Goal: Communication & Community: Answer question/provide support

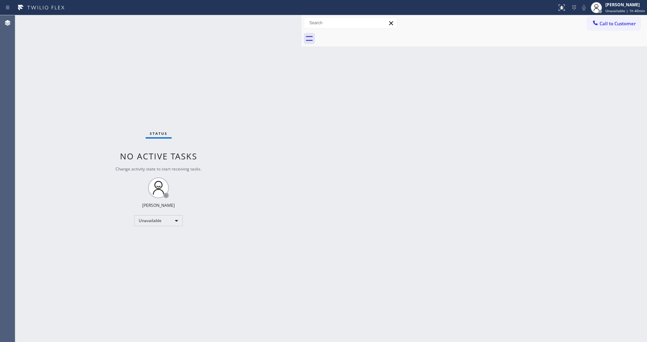
click at [615, 26] on button "Call to Customer" at bounding box center [613, 23] width 53 height 13
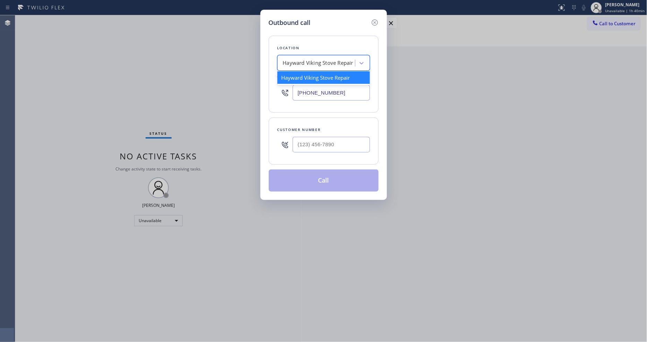
click at [316, 61] on div "Hayward Viking Stove Repair" at bounding box center [318, 63] width 70 height 8
paste input "GE Best Repair Company"
type input "GE Best Repair Company"
click at [309, 78] on div "GE Best Repair Company" at bounding box center [323, 77] width 93 height 12
type input "[PHONE_NUMBER]"
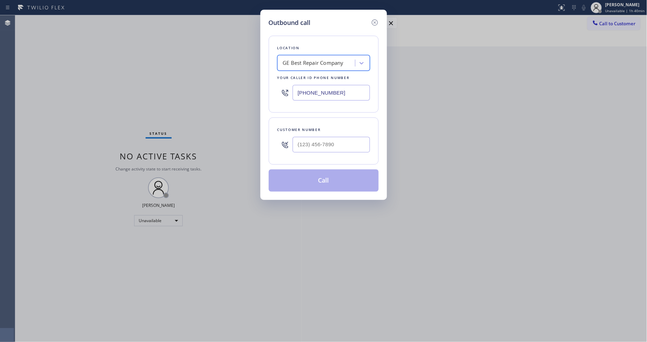
click at [310, 145] on input "text" at bounding box center [331, 145] width 77 height 16
paste input "623) 810-5202"
type input "[PHONE_NUMBER]"
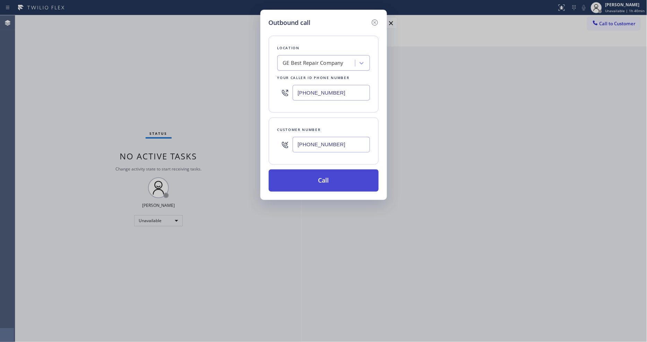
click at [299, 177] on button "Call" at bounding box center [324, 181] width 110 height 22
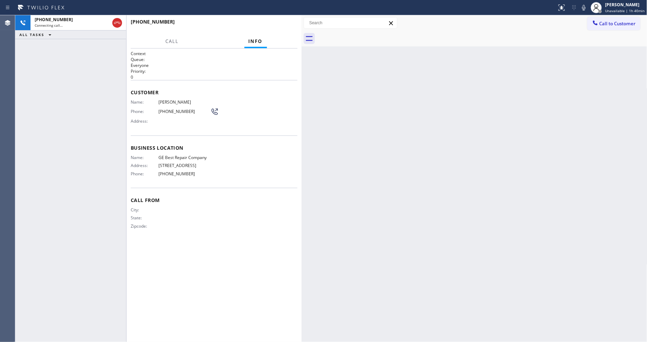
click at [288, 256] on div "Context Queue: Everyone Priority: 0 Customer Name: [PERSON_NAME] Phone: [PHONE_…" at bounding box center [214, 196] width 167 height 290
drag, startPoint x: 464, startPoint y: 211, endPoint x: 419, endPoint y: 209, distance: 44.8
click at [464, 211] on div "Back to Dashboard Change Sender ID Customers Technicians Select a contact Outbo…" at bounding box center [475, 178] width 346 height 327
click at [244, 244] on div "Context Queue: Everyone Priority: 0 Customer Name: [PERSON_NAME] Phone: [PHONE_…" at bounding box center [214, 196] width 167 height 290
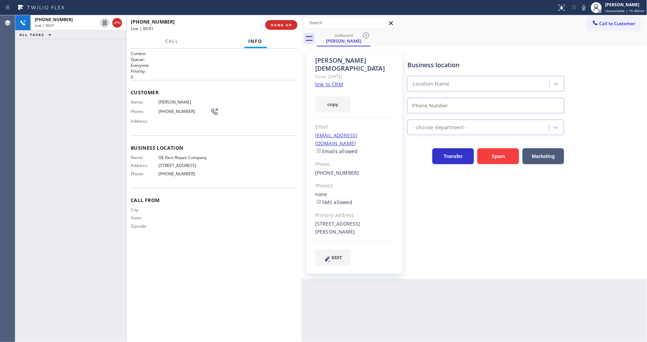
type input "[PHONE_NUMBER]"
click at [280, 22] on button "HANG UP" at bounding box center [281, 25] width 32 height 10
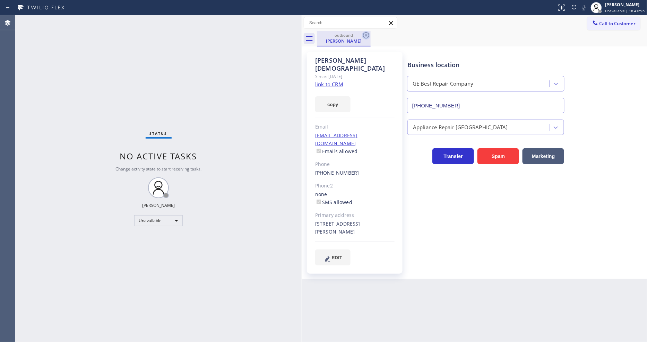
click at [367, 35] on icon at bounding box center [366, 35] width 6 height 6
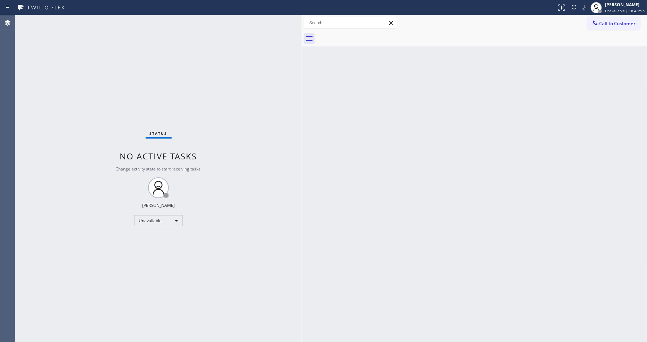
click at [619, 21] on button "Call to Customer" at bounding box center [613, 23] width 53 height 13
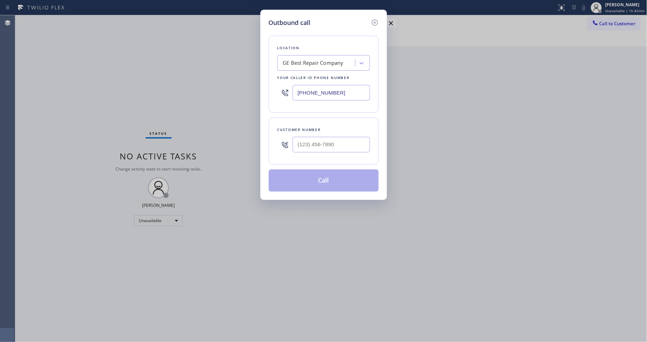
click at [316, 61] on div "GE Best Repair Company" at bounding box center [313, 63] width 61 height 8
paste input "American Service Alliance"
type input "American Service Alliance"
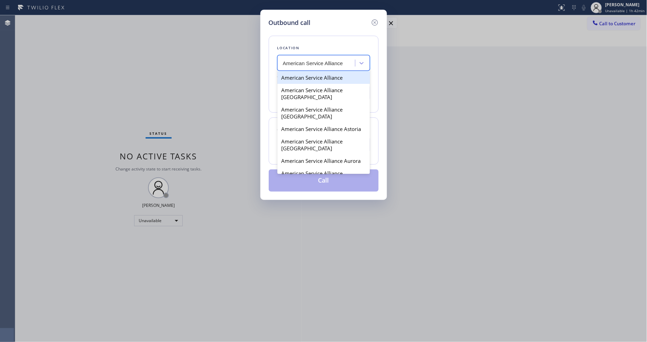
click at [295, 78] on div "American Service Alliance" at bounding box center [323, 77] width 93 height 12
type input "[PHONE_NUMBER]"
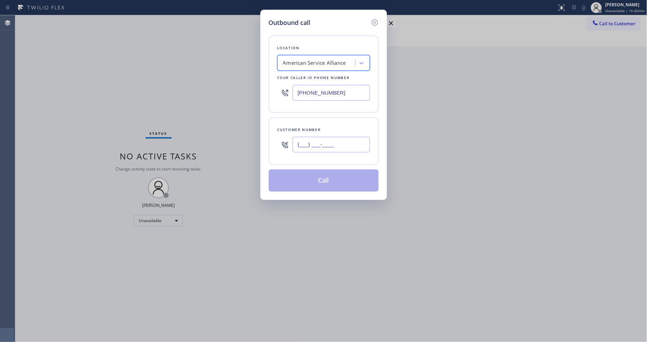
click at [337, 143] on input "(___) ___-____" at bounding box center [331, 145] width 77 height 16
paste input "818) 939-3688"
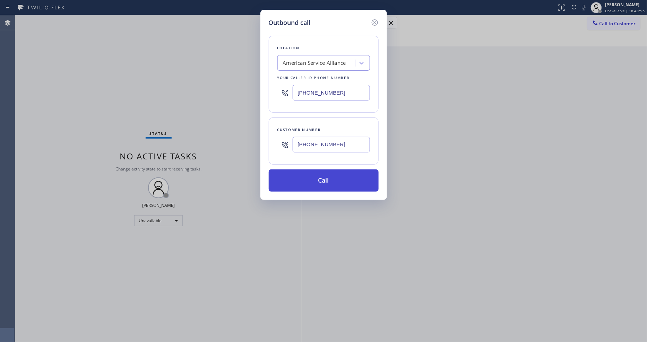
type input "[PHONE_NUMBER]"
click at [315, 177] on button "Call" at bounding box center [324, 181] width 110 height 22
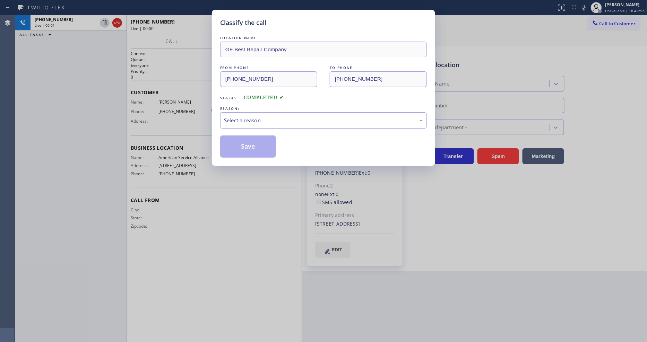
type input "[PHONE_NUMBER]"
click at [263, 122] on div "Select a reason" at bounding box center [323, 121] width 199 height 8
click at [248, 143] on button "Save" at bounding box center [248, 147] width 56 height 22
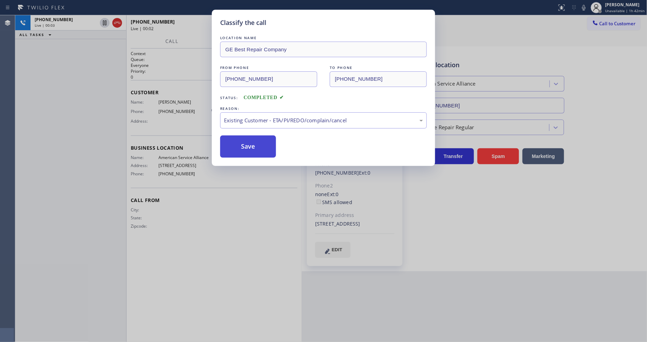
click at [248, 143] on button "Save" at bounding box center [248, 147] width 56 height 22
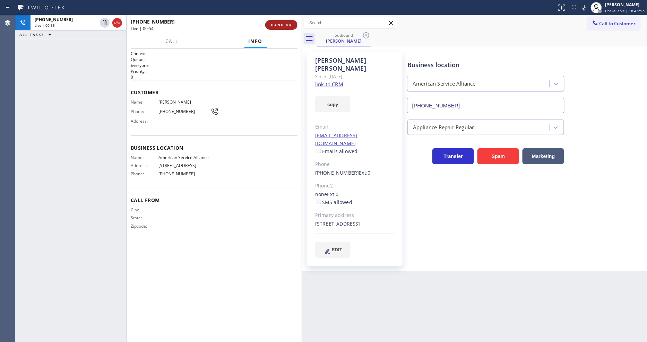
click at [294, 27] on button "HANG UP" at bounding box center [281, 25] width 32 height 10
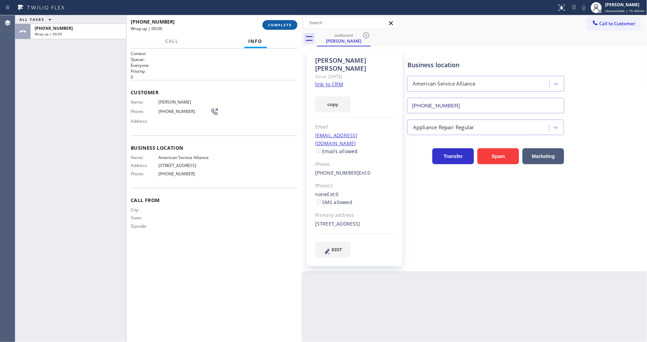
click at [294, 27] on button "COMPLETE" at bounding box center [280, 25] width 35 height 10
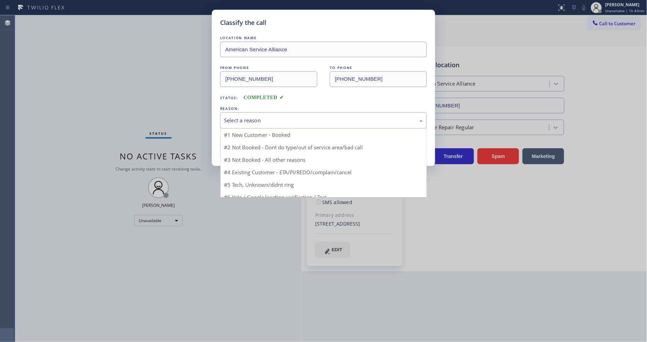
click at [248, 112] on div "Select a reason" at bounding box center [323, 120] width 207 height 16
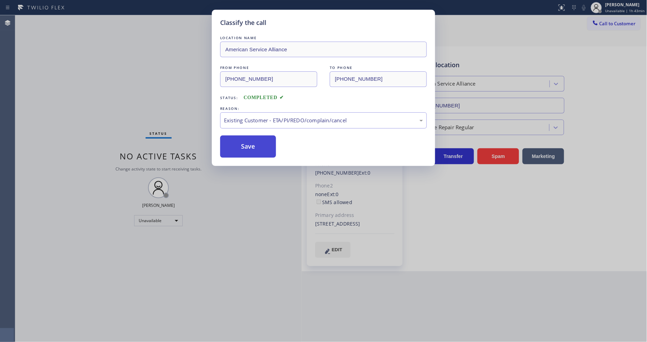
click at [249, 143] on button "Save" at bounding box center [248, 147] width 56 height 22
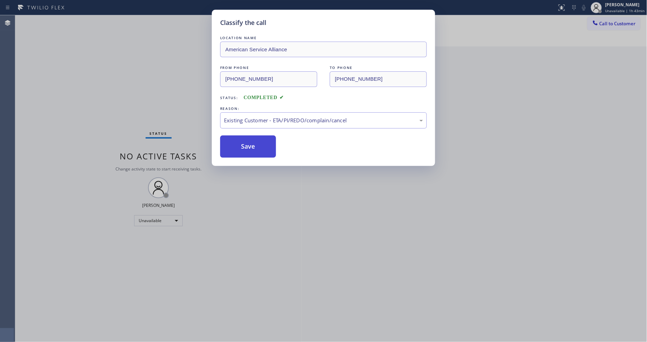
click at [249, 143] on button "Save" at bounding box center [248, 147] width 56 height 22
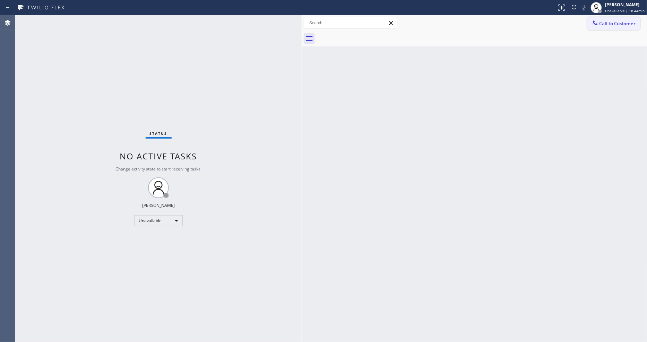
click at [627, 17] on button "Call to Customer" at bounding box center [613, 23] width 53 height 13
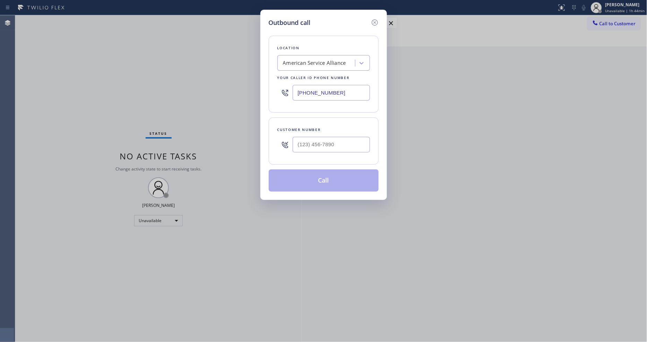
click at [321, 59] on div "American Service Alliance" at bounding box center [314, 63] width 63 height 8
paste input "[PERSON_NAME] Thermador Repair Co."
type input "[PERSON_NAME] Thermador Repair Co."
click at [306, 76] on div "[PERSON_NAME] Thermador Repair Co." at bounding box center [323, 80] width 93 height 19
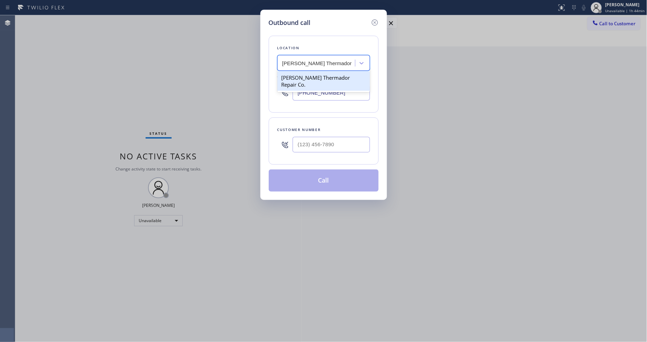
type input "[PHONE_NUMBER]"
click at [324, 146] on input "(___) ___-____" at bounding box center [331, 145] width 77 height 16
paste input "206) 313-1123"
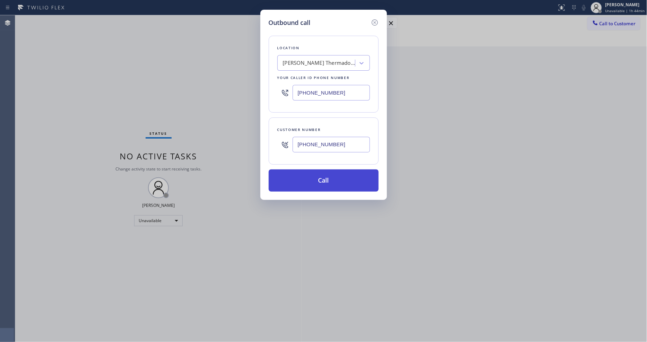
type input "[PHONE_NUMBER]"
click at [319, 179] on button "Call" at bounding box center [324, 181] width 110 height 22
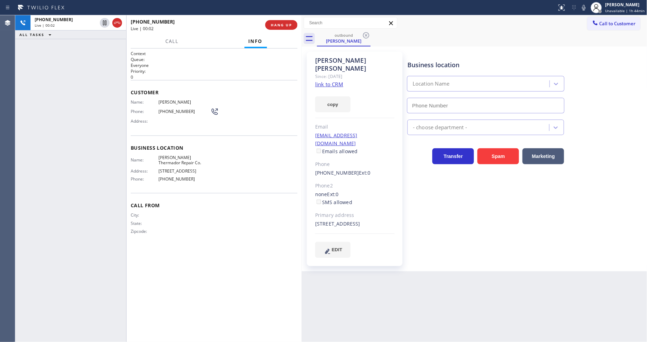
type input "[PHONE_NUMBER]"
click at [283, 23] on span "HANG UP" at bounding box center [281, 25] width 21 height 5
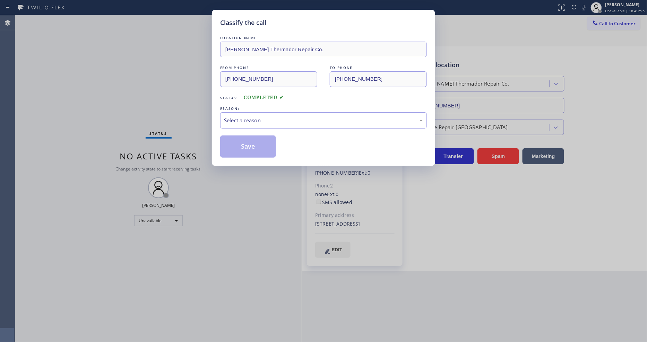
click at [244, 119] on div "Select a reason" at bounding box center [323, 121] width 199 height 8
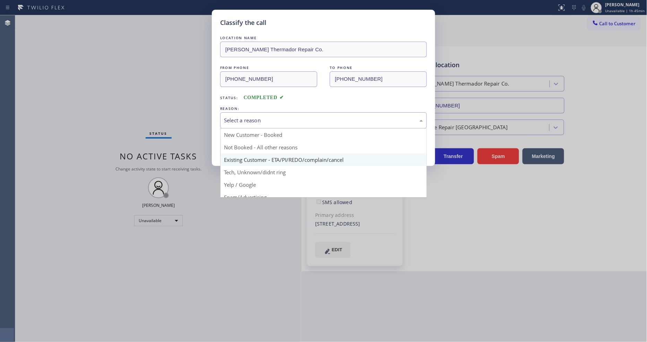
drag, startPoint x: 246, startPoint y: 161, endPoint x: 246, endPoint y: 139, distance: 21.2
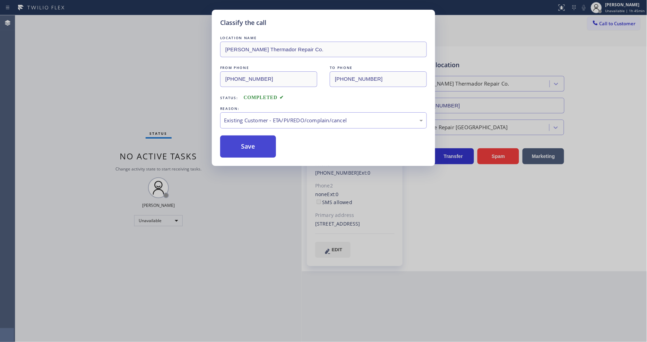
click at [245, 138] on button "Save" at bounding box center [248, 147] width 56 height 22
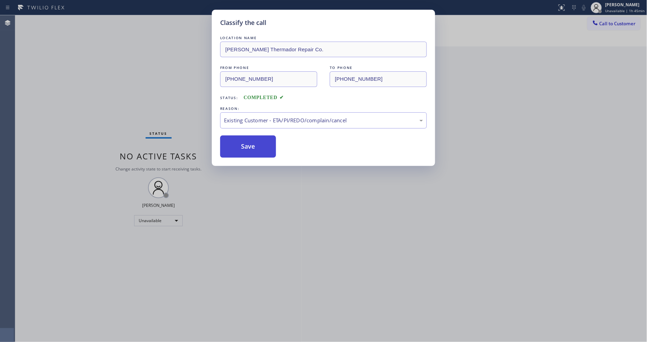
click at [245, 138] on button "Save" at bounding box center [248, 147] width 56 height 22
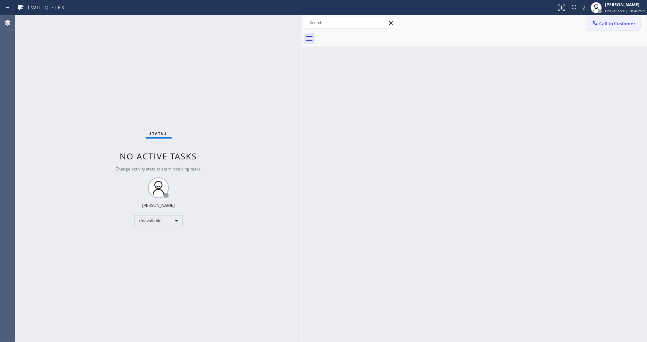
click at [638, 28] on button "Call to Customer" at bounding box center [613, 23] width 53 height 13
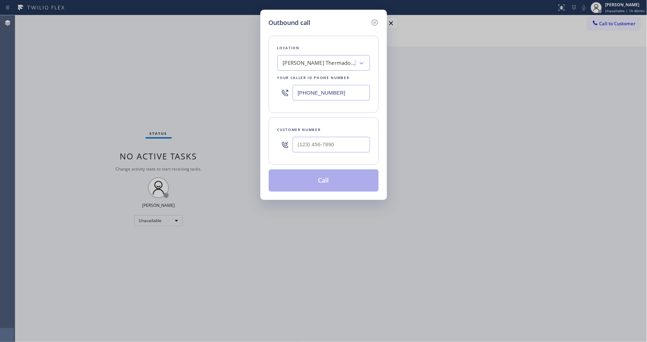
click at [338, 59] on div "[PERSON_NAME] Thermador Repair Co." at bounding box center [319, 63] width 73 height 8
paste input "Electricians Service Team Santa [PERSON_NAME]"
type input "Electricians Service Team Santa [PERSON_NAME]"
click at [300, 77] on div "Electricians Service Team Santa [PERSON_NAME]" at bounding box center [323, 80] width 93 height 19
type input "[PHONE_NUMBER]"
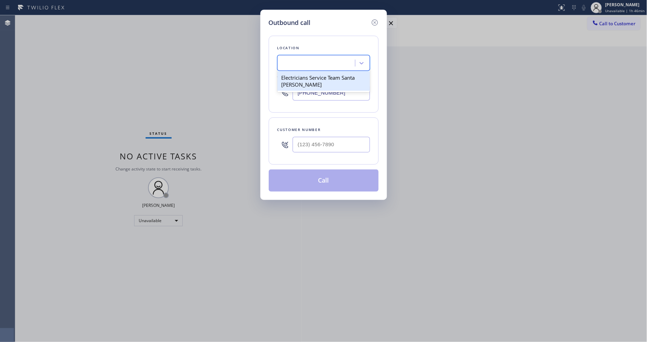
scroll to position [0, 1]
click at [312, 134] on div at bounding box center [331, 145] width 77 height 23
click at [312, 137] on input "(___) ___-____" at bounding box center [331, 145] width 77 height 16
paste input "805) 280-8606"
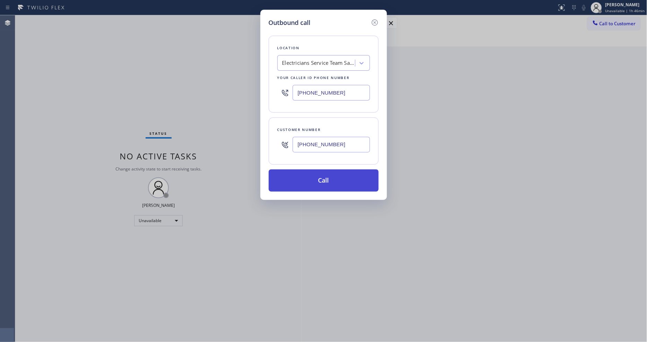
type input "[PHONE_NUMBER]"
click at [308, 179] on button "Call" at bounding box center [324, 181] width 110 height 22
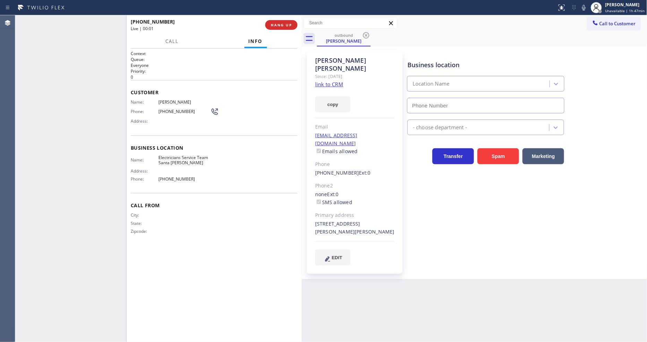
type input "[PHONE_NUMBER]"
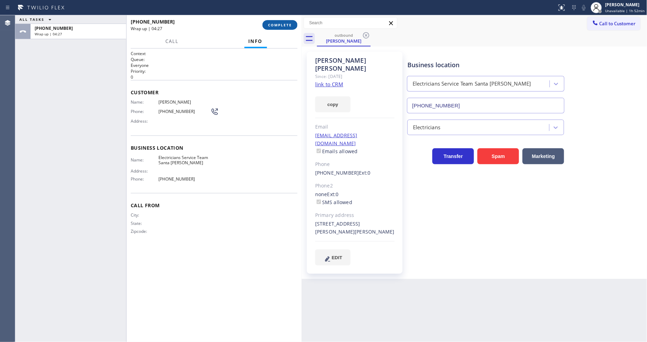
click at [281, 26] on span "COMPLETE" at bounding box center [280, 25] width 24 height 5
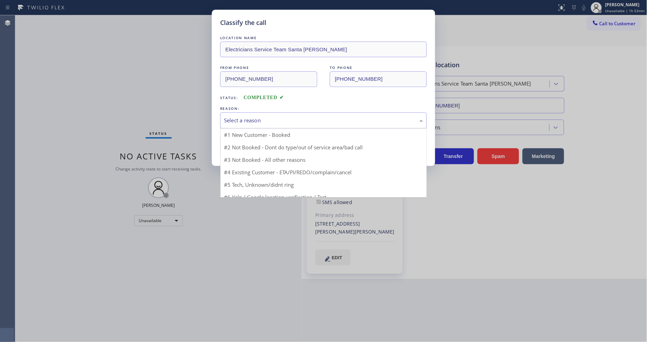
click at [275, 117] on div "Select a reason" at bounding box center [323, 121] width 199 height 8
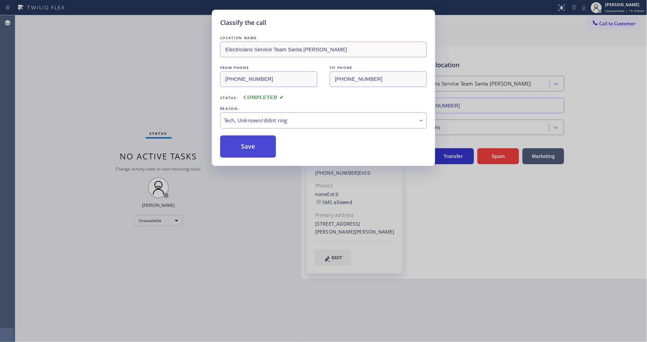
drag, startPoint x: 255, startPoint y: 167, endPoint x: 254, endPoint y: 150, distance: 17.4
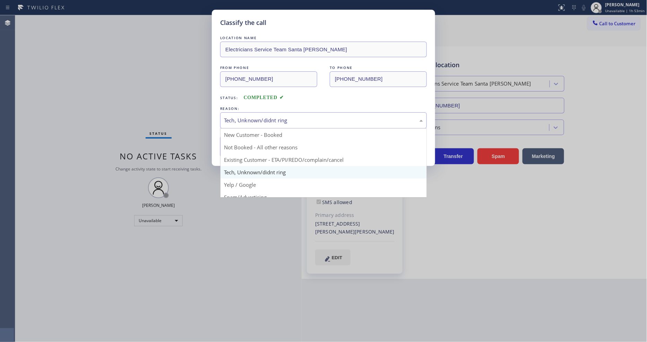
click at [257, 124] on div "Tech, Unknown/didnt ring" at bounding box center [323, 120] width 207 height 16
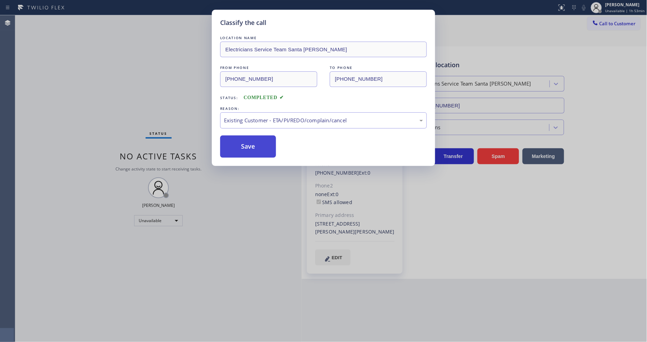
click at [254, 149] on button "Save" at bounding box center [248, 147] width 56 height 22
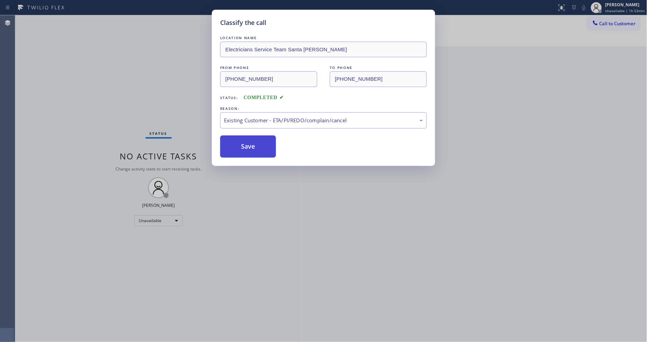
click at [254, 149] on button "Save" at bounding box center [248, 147] width 56 height 22
drag, startPoint x: 254, startPoint y: 149, endPoint x: 253, endPoint y: 230, distance: 80.5
click at [254, 148] on button "Save" at bounding box center [248, 147] width 56 height 22
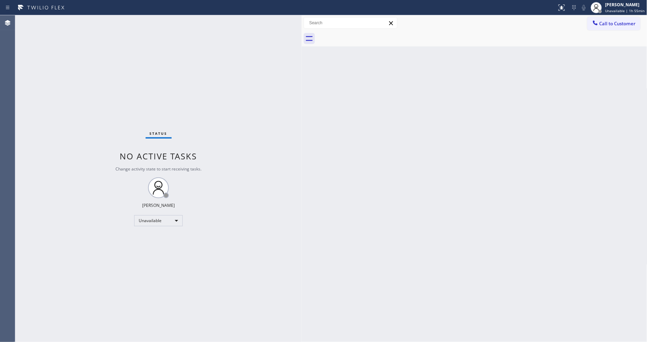
click at [497, 120] on div "Back to Dashboard Change Sender ID Customers Technicians Select a contact Outbo…" at bounding box center [475, 178] width 346 height 327
click at [625, 12] on span "Unavailable | 1h 55min" at bounding box center [626, 10] width 40 height 5
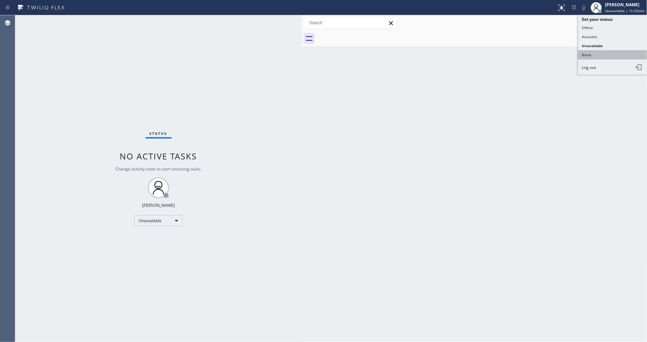
click at [603, 54] on button "Break" at bounding box center [612, 54] width 69 height 9
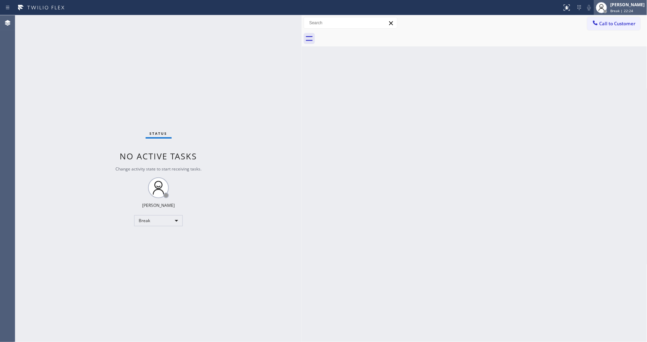
click at [632, 12] on span "Break | 22:24" at bounding box center [622, 10] width 23 height 5
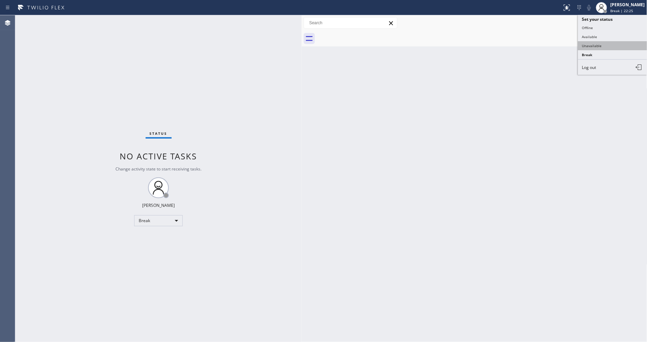
click at [595, 44] on button "Unavailable" at bounding box center [612, 45] width 69 height 9
click at [90, 18] on div "Status No active tasks Change activity state to start receiving tasks. [PERSON_…" at bounding box center [158, 178] width 286 height 327
click at [598, 26] on div at bounding box center [595, 23] width 8 height 8
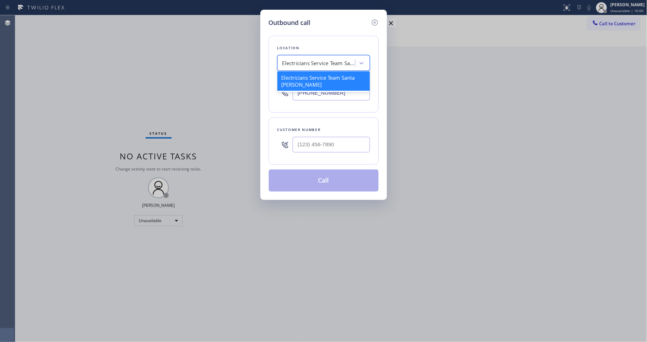
click at [298, 61] on div "Electricians Service Team Santa [PERSON_NAME]" at bounding box center [318, 63] width 73 height 8
paste input "Viking Repair Service"
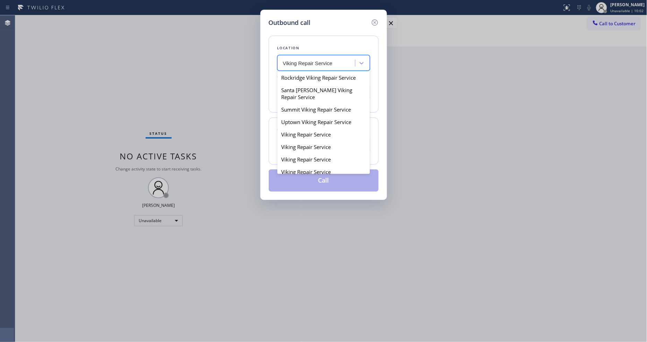
scroll to position [77, 0]
type input "Viking Repair Service"
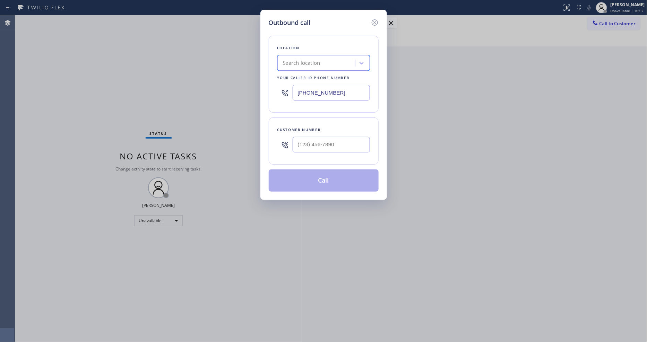
click at [342, 96] on input "[PHONE_NUMBER]" at bounding box center [331, 93] width 77 height 16
paste input "630) 791-5511"
type input "[PHONE_NUMBER]"
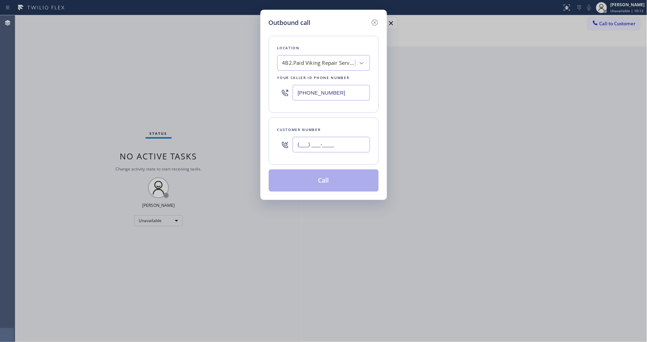
click at [302, 143] on input "(___) ___-____" at bounding box center [331, 145] width 77 height 16
paste input "847) 648-8998"
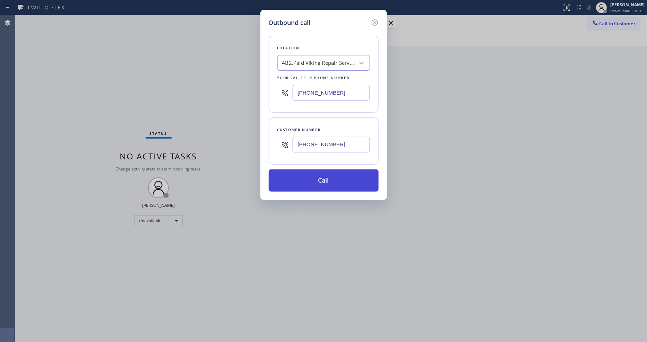
type input "[PHONE_NUMBER]"
click at [295, 178] on button "Call" at bounding box center [324, 181] width 110 height 22
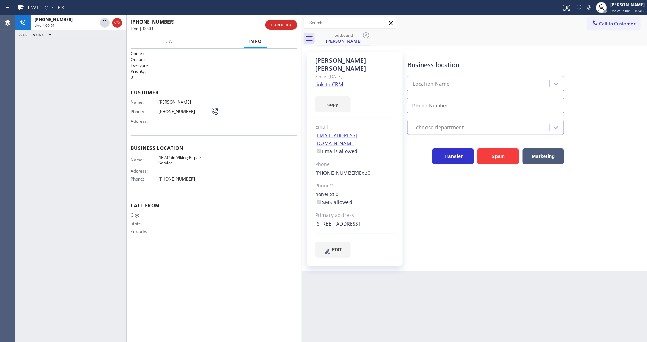
type input "[PHONE_NUMBER]"
click at [285, 22] on button "HANG UP" at bounding box center [281, 25] width 32 height 10
click at [285, 24] on span "HANG UP" at bounding box center [281, 25] width 21 height 5
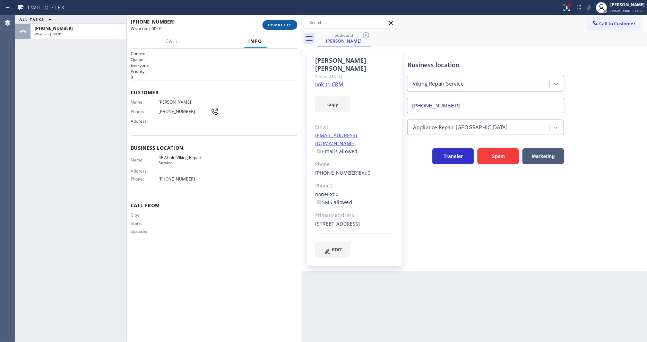
click at [280, 23] on span "COMPLETE" at bounding box center [280, 25] width 24 height 5
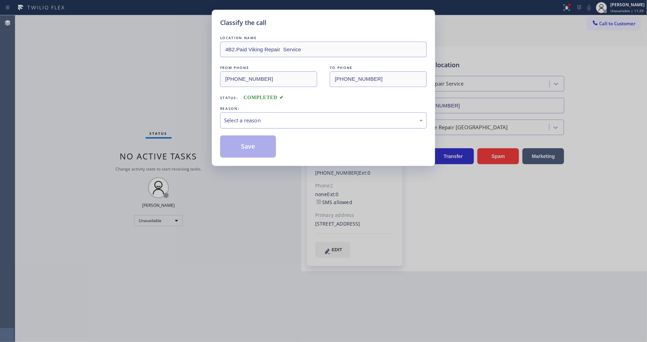
click at [259, 120] on div "Select a reason" at bounding box center [323, 121] width 199 height 8
drag, startPoint x: 250, startPoint y: 157, endPoint x: 253, endPoint y: 136, distance: 21.0
click at [253, 136] on button "Save" at bounding box center [248, 147] width 56 height 22
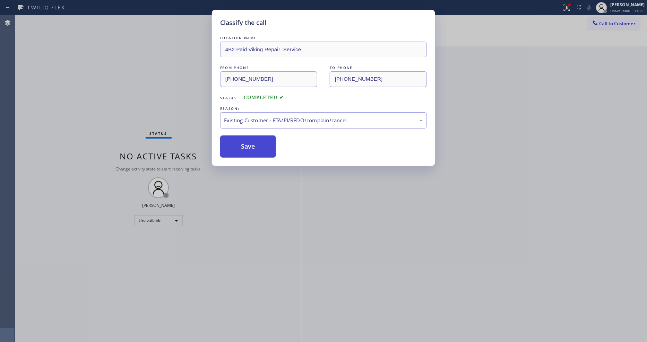
click at [253, 136] on button "Save" at bounding box center [248, 147] width 56 height 22
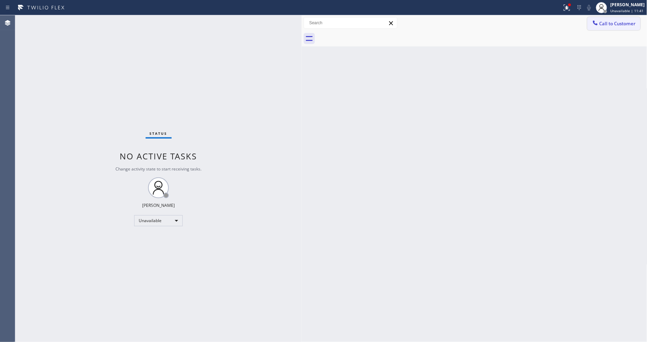
click at [618, 26] on button "Call to Customer" at bounding box center [613, 23] width 53 height 13
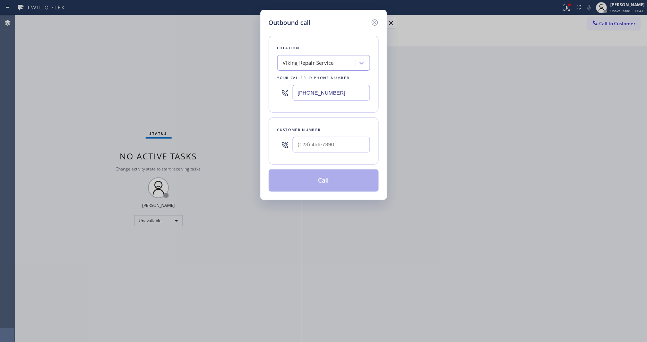
click at [320, 60] on div "Viking Repair Service" at bounding box center [308, 63] width 51 height 8
paste input "AR B2B SMS"
type input "AR B2B SMS"
click at [304, 79] on div "4C.SMS Campaign AR B2B SMS" at bounding box center [323, 77] width 93 height 12
type input "[PHONE_NUMBER]"
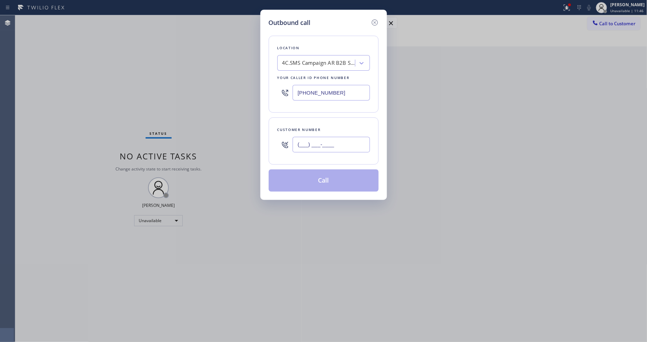
click at [309, 140] on input "(___) ___-____" at bounding box center [331, 145] width 77 height 16
paste input "310) 874-2277"
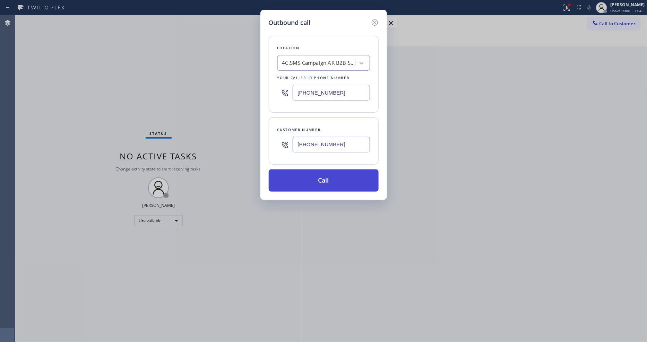
type input "[PHONE_NUMBER]"
click at [309, 180] on button "Call" at bounding box center [324, 181] width 110 height 22
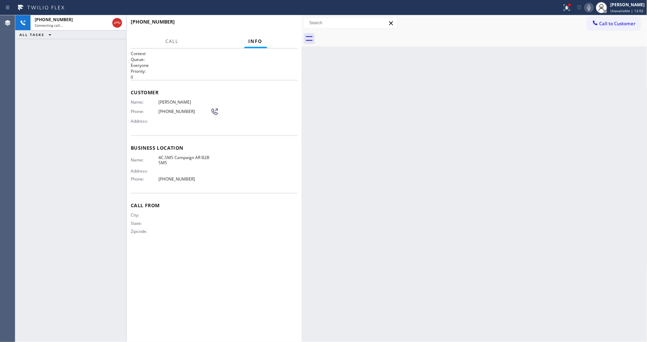
click at [593, 10] on icon at bounding box center [589, 7] width 8 height 8
click at [591, 8] on icon at bounding box center [588, 8] width 3 height 6
click at [571, 9] on icon at bounding box center [567, 7] width 8 height 8
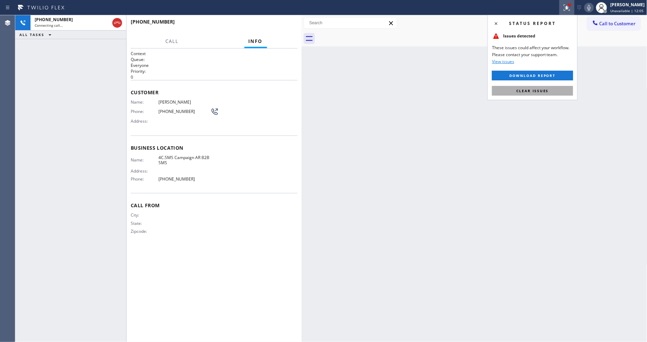
click at [544, 90] on span "Clear issues" at bounding box center [532, 90] width 33 height 5
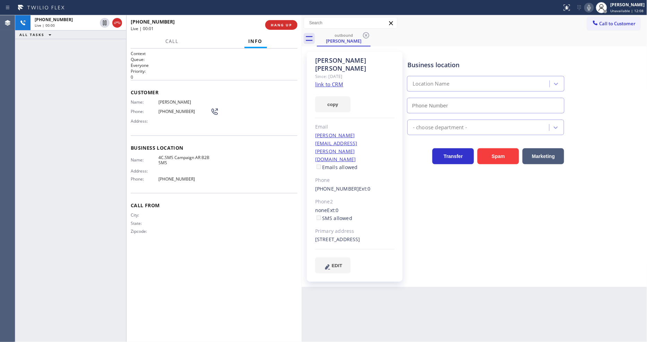
type input "[PHONE_NUMBER]"
click at [281, 24] on span "HANG UP" at bounding box center [281, 25] width 21 height 5
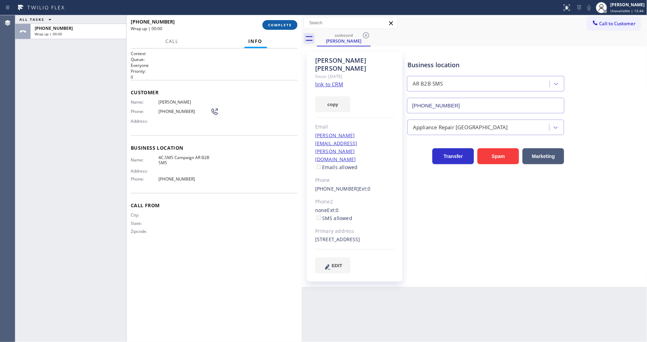
click at [281, 24] on span "COMPLETE" at bounding box center [280, 25] width 24 height 5
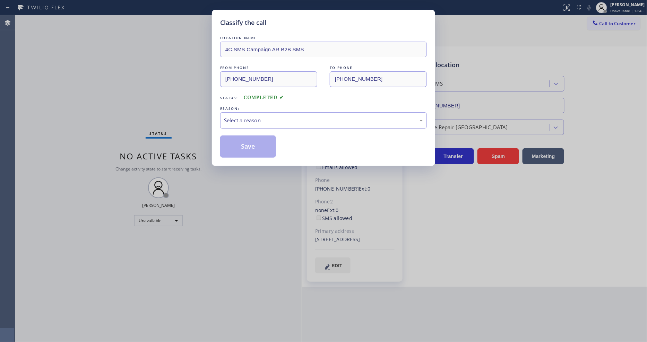
click at [257, 117] on div "Select a reason" at bounding box center [323, 121] width 199 height 8
click at [251, 137] on button "Save" at bounding box center [248, 147] width 56 height 22
click at [252, 137] on button "Save" at bounding box center [248, 147] width 56 height 22
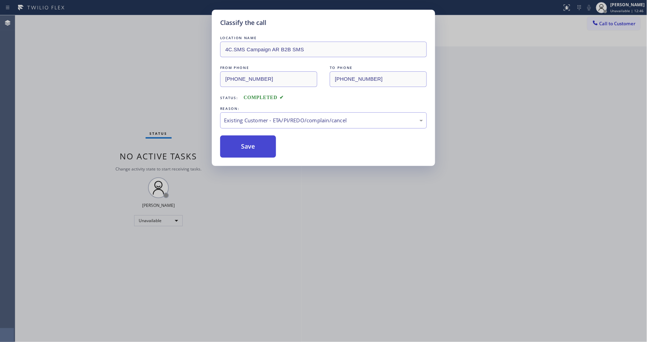
click at [252, 137] on button "Save" at bounding box center [248, 147] width 56 height 22
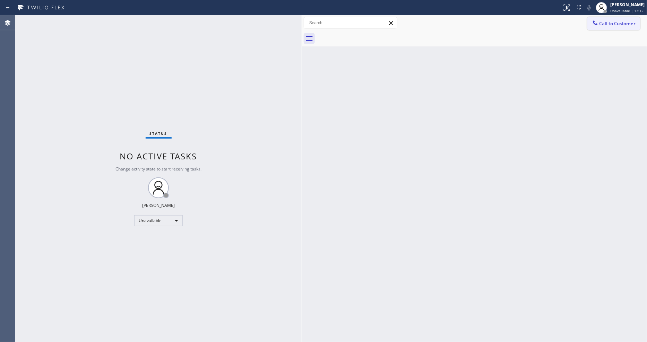
click at [613, 28] on button "Call to Customer" at bounding box center [613, 23] width 53 height 13
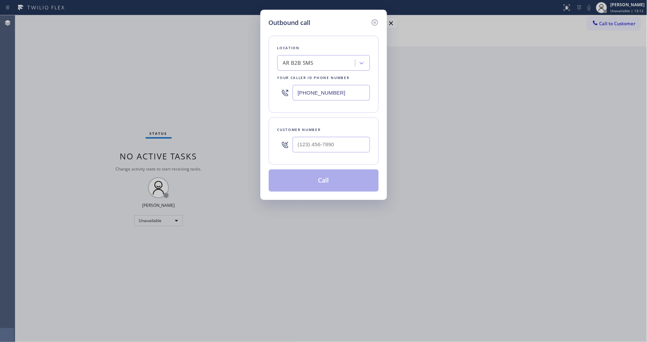
click at [322, 65] on div "AR B2B SMS" at bounding box center [318, 63] width 76 height 12
paste input "Pro [GEOGRAPHIC_DATA] AC and Heating"
type input "Pro [GEOGRAPHIC_DATA] AC and Heating"
click at [317, 79] on div "Pro [GEOGRAPHIC_DATA] AC and Heating" at bounding box center [323, 80] width 93 height 19
type input "[PHONE_NUMBER]"
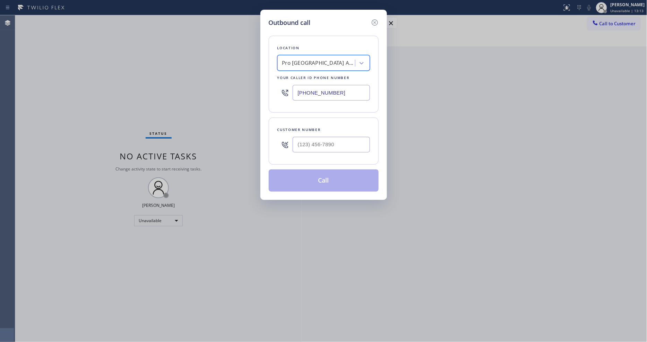
scroll to position [0, 1]
click at [322, 137] on input "(___) ___-____" at bounding box center [331, 145] width 77 height 16
paste input "650) 207-7852"
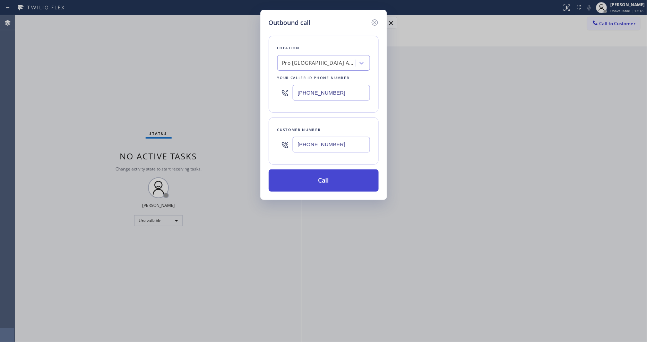
type input "[PHONE_NUMBER]"
click at [312, 182] on button "Call" at bounding box center [324, 181] width 110 height 22
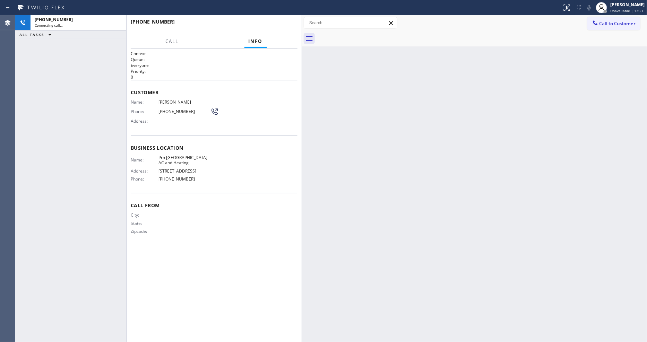
drag, startPoint x: 517, startPoint y: 132, endPoint x: 556, endPoint y: 198, distance: 76.3
click at [517, 132] on div "Back to Dashboard Change Sender ID Customers Technicians Select a contact Outbo…" at bounding box center [475, 178] width 346 height 327
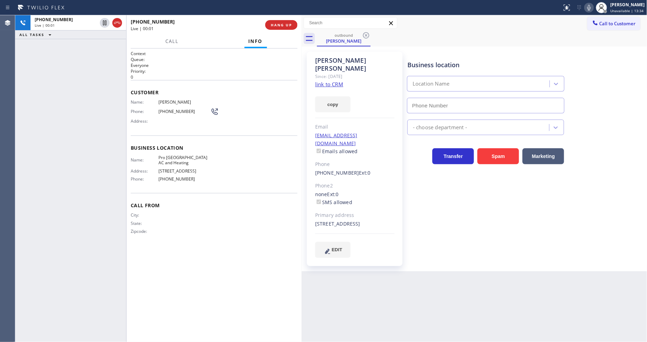
type input "[PHONE_NUMBER]"
click at [590, 5] on icon at bounding box center [589, 7] width 8 height 8
click at [593, 0] on div "Status report No issues detected If you experience an issue, please download th…" at bounding box center [603, 7] width 88 height 15
click at [593, 9] on icon at bounding box center [589, 7] width 8 height 8
click at [280, 25] on span "HANG UP" at bounding box center [281, 25] width 21 height 5
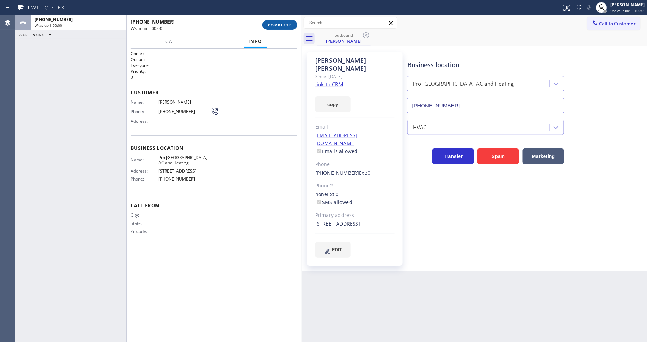
click at [280, 26] on span "COMPLETE" at bounding box center [280, 25] width 24 height 5
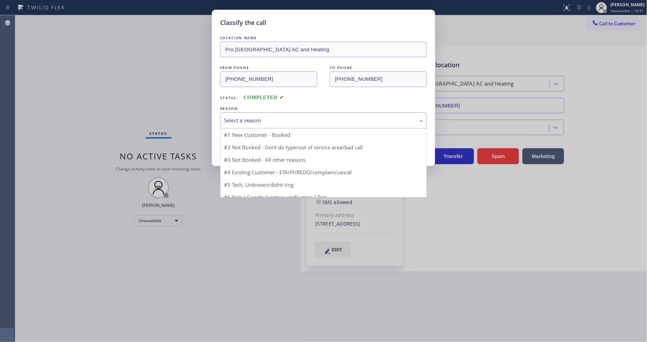
click at [247, 119] on div "Select a reason" at bounding box center [323, 121] width 199 height 8
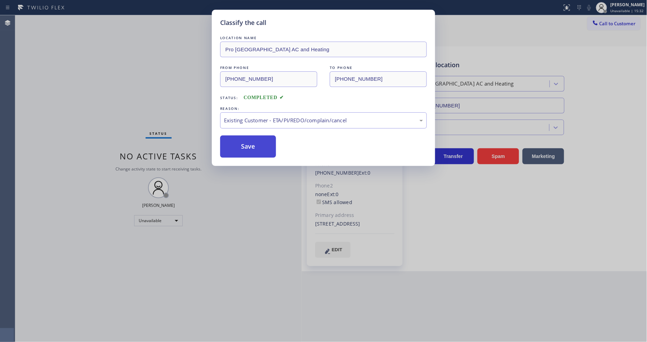
click at [240, 147] on button "Save" at bounding box center [248, 147] width 56 height 22
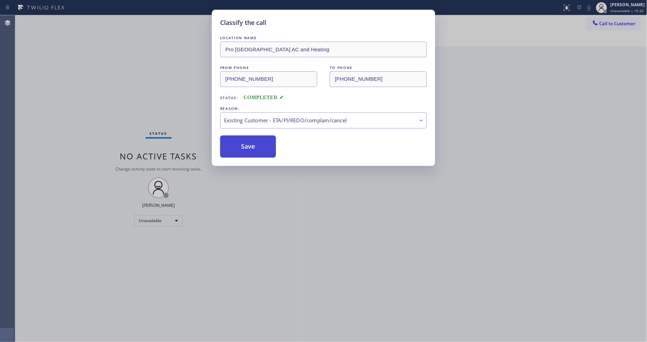
click at [240, 147] on button "Save" at bounding box center [248, 147] width 56 height 22
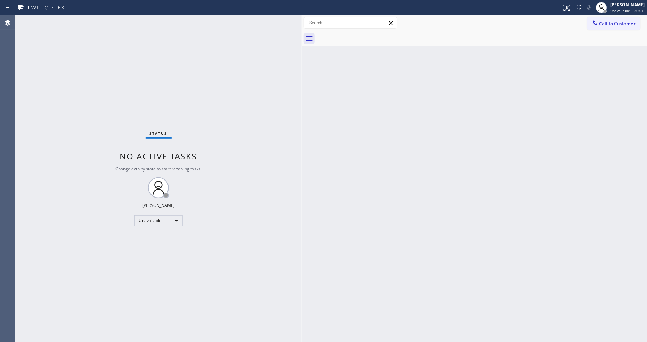
click at [454, 224] on div "Back to Dashboard Change Sender ID Customers Technicians Select a contact Outbo…" at bounding box center [475, 178] width 346 height 327
click at [289, 159] on div "Status No active tasks Change activity state to start receiving tasks. [PERSON_…" at bounding box center [158, 178] width 286 height 327
click at [611, 29] on button "Call to Customer" at bounding box center [613, 23] width 53 height 13
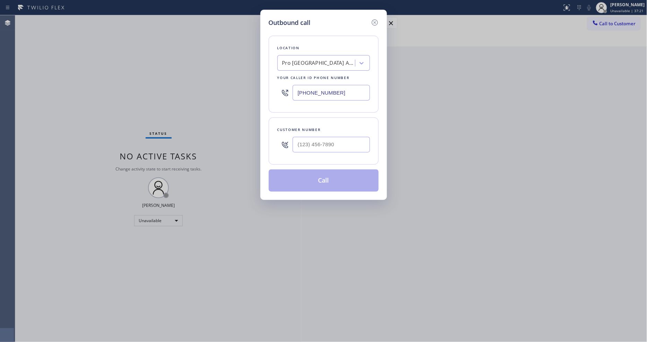
click at [295, 89] on input "[PHONE_NUMBER]" at bounding box center [331, 93] width 77 height 16
paste input "69) 201-8532"
drag, startPoint x: 314, startPoint y: 115, endPoint x: 312, endPoint y: 112, distance: 3.6
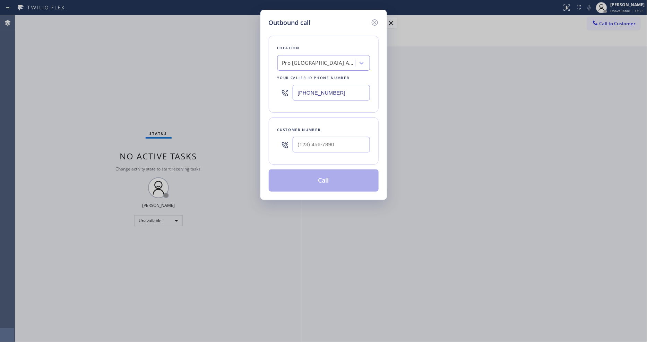
click at [313, 118] on div "Customer number" at bounding box center [324, 141] width 110 height 47
click at [312, 92] on input "[PHONE_NUMBER]" at bounding box center [331, 93] width 77 height 16
paste input "text"
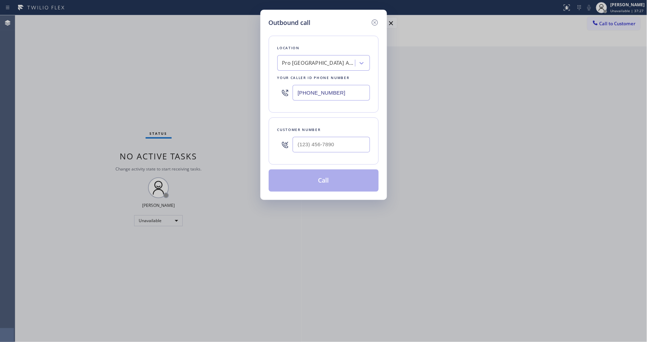
click at [323, 93] on input "[PHONE_NUMBER]" at bounding box center [331, 93] width 77 height 16
paste input "text"
type input "[PHONE_NUMBER]"
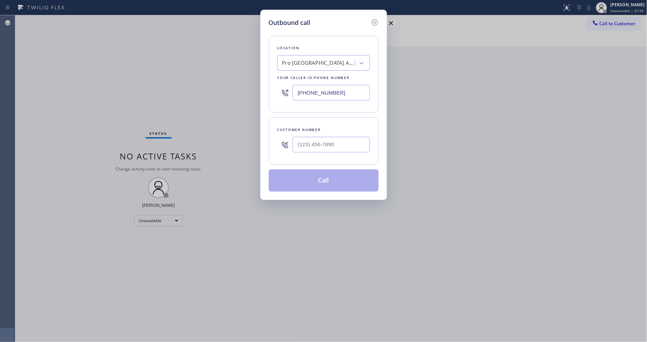
click at [317, 114] on div "Location Pro [GEOGRAPHIC_DATA] AC and Heating Your caller id phone number [PHON…" at bounding box center [324, 109] width 110 height 164
click at [377, 20] on icon at bounding box center [374, 22] width 6 height 6
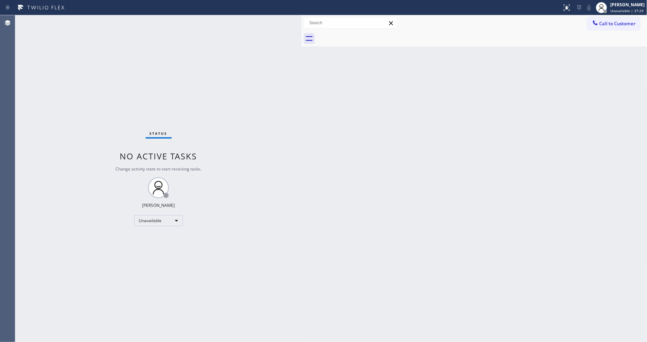
drag, startPoint x: 608, startPoint y: 19, endPoint x: 535, endPoint y: 20, distance: 72.1
click at [609, 19] on button "Call to Customer" at bounding box center [613, 23] width 53 height 13
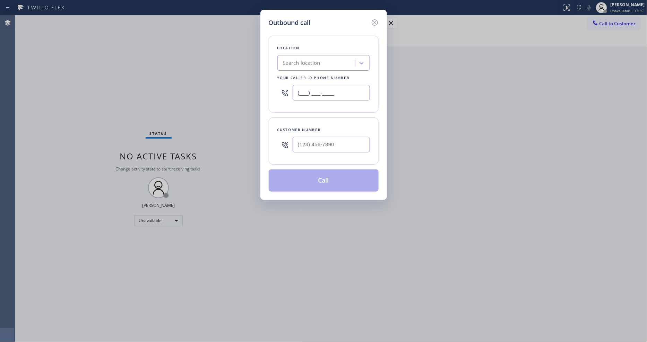
click at [305, 88] on input "(___) ___-____" at bounding box center [331, 93] width 77 height 16
paste input "669) 201-8532"
click at [295, 104] on div "Location Search location Your caller id phone number [PHONE_NUMBER]" at bounding box center [324, 74] width 110 height 77
click at [312, 93] on input "[PHONE_NUMBER]" at bounding box center [331, 93] width 77 height 16
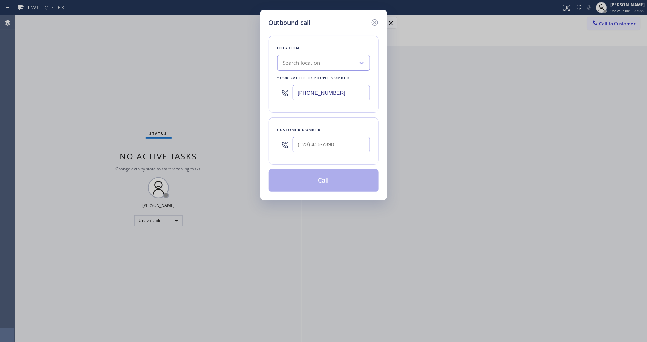
click at [312, 94] on input "[PHONE_NUMBER]" at bounding box center [331, 93] width 77 height 16
paste input "text"
type input "[PHONE_NUMBER]"
click at [317, 61] on div "Search location" at bounding box center [301, 63] width 37 height 8
paste input "Viking Repair Service"
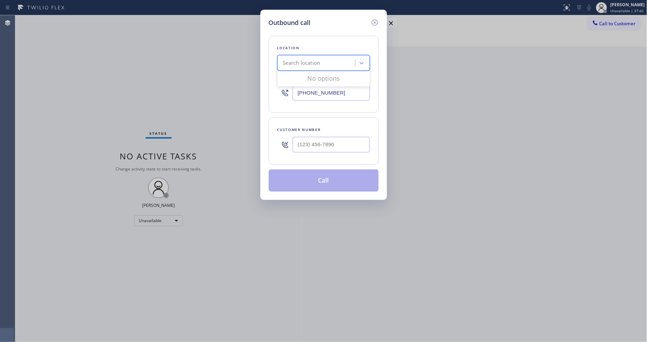
type input "Viking Repair Service"
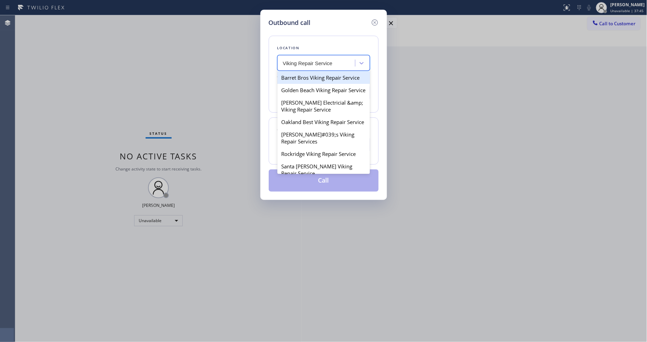
type input "[PHONE_NUMBER]"
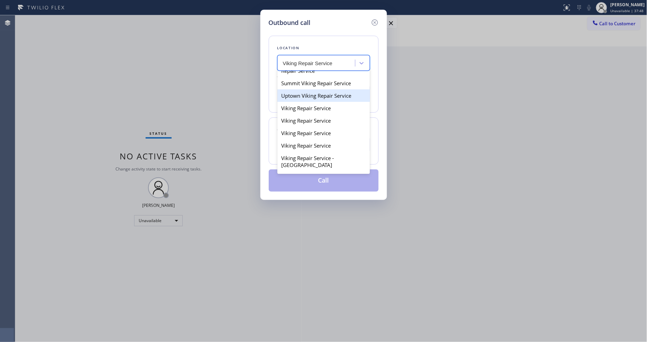
scroll to position [115, 0]
click at [308, 102] on div "Viking Repair Service" at bounding box center [323, 95] width 93 height 12
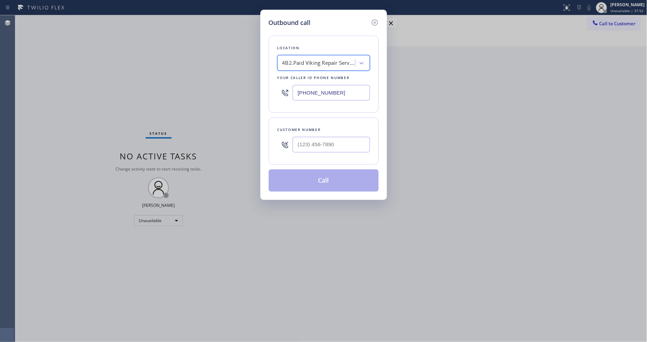
click at [317, 88] on input "[PHONE_NUMBER]" at bounding box center [331, 93] width 77 height 16
click at [317, 87] on input "[PHONE_NUMBER]" at bounding box center [331, 93] width 77 height 16
paste input "_"
click at [306, 92] on input "(669) 201-853_" at bounding box center [331, 93] width 77 height 16
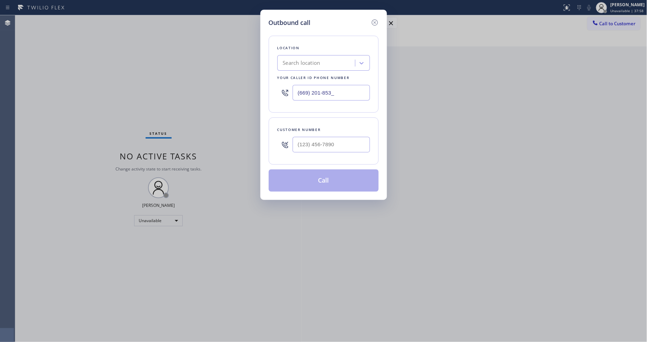
click at [306, 92] on input "(669) 201-853_" at bounding box center [331, 93] width 77 height 16
click at [306, 91] on input "(669) 201-853_" at bounding box center [331, 93] width 77 height 16
paste input "2"
type input "[PHONE_NUMBER]"
click at [304, 119] on div "Customer number" at bounding box center [324, 141] width 110 height 47
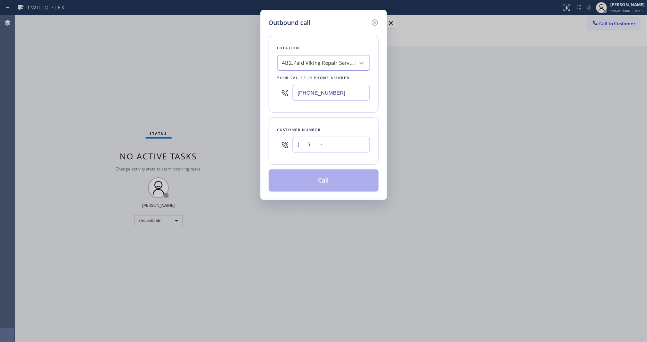
click at [318, 139] on input "(___) ___-____" at bounding box center [331, 145] width 77 height 16
paste input "408) 386-1660"
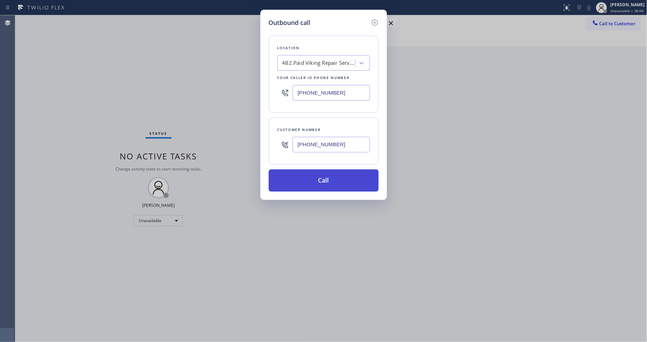
type input "[PHONE_NUMBER]"
click at [310, 179] on button "Call" at bounding box center [324, 181] width 110 height 22
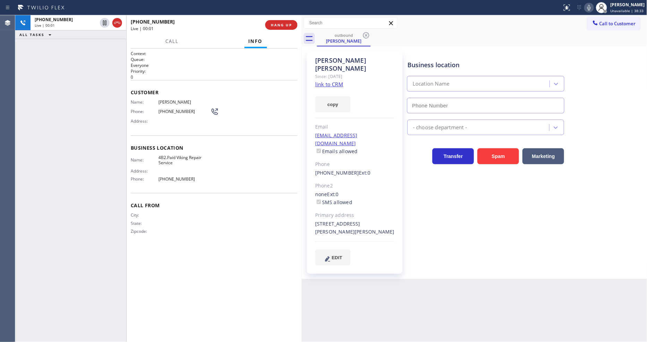
type input "[PHONE_NUMBER]"
click at [276, 26] on span "HANG UP" at bounding box center [281, 25] width 21 height 5
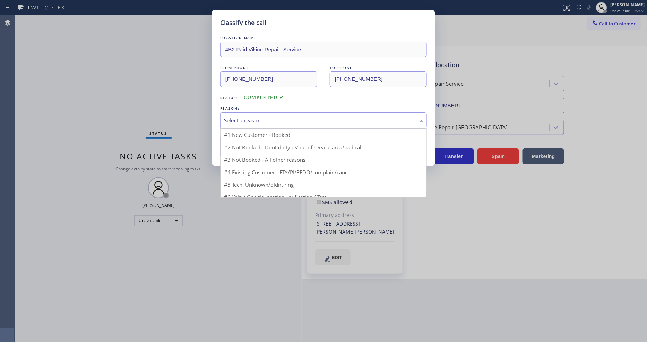
click at [252, 119] on div "Select a reason" at bounding box center [323, 121] width 199 height 8
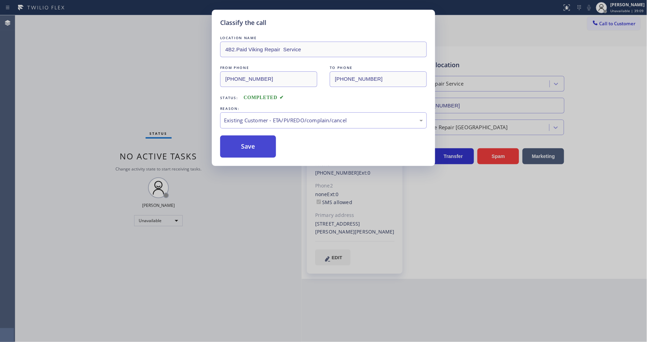
click at [249, 144] on button "Save" at bounding box center [248, 147] width 56 height 22
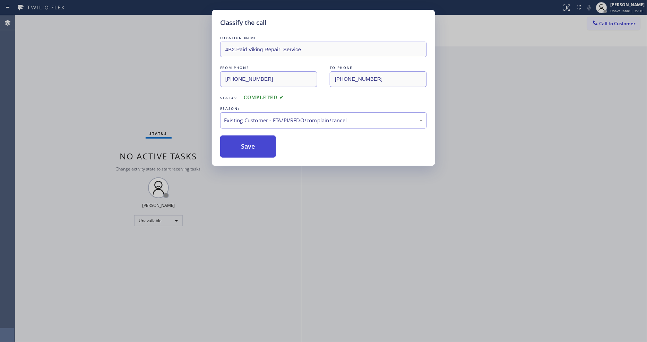
click at [249, 144] on button "Save" at bounding box center [248, 147] width 56 height 22
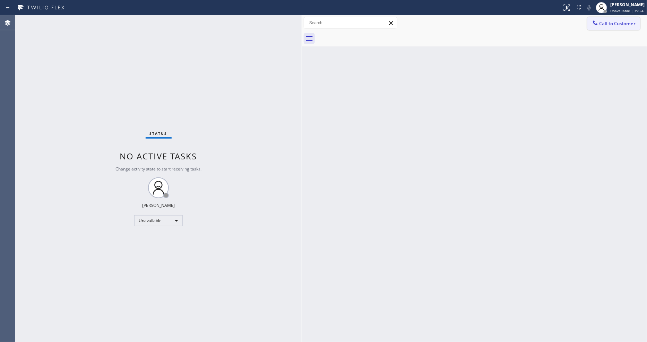
click at [630, 26] on button "Call to Customer" at bounding box center [613, 23] width 53 height 13
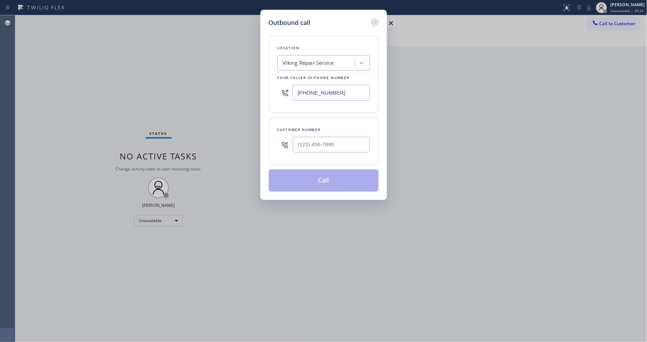
click at [305, 59] on div "Viking Repair Service" at bounding box center [308, 63] width 51 height 8
paste input "Electricians Team La Canada"
type input "Electricians Team La Canada"
click at [302, 74] on div "Electricians Team La Canada" at bounding box center [323, 77] width 93 height 12
type input "[PHONE_NUMBER]"
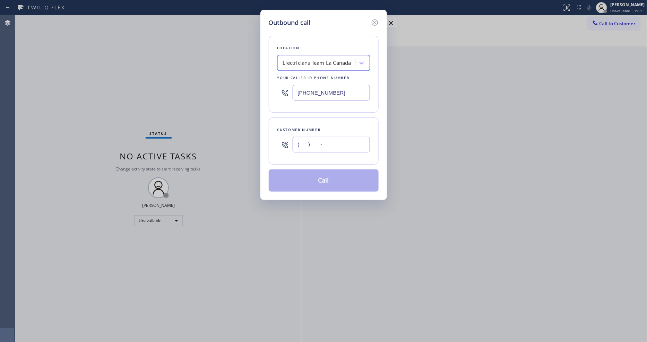
click at [307, 145] on input "(___) ___-____" at bounding box center [331, 145] width 77 height 16
paste input "323) 208-2118"
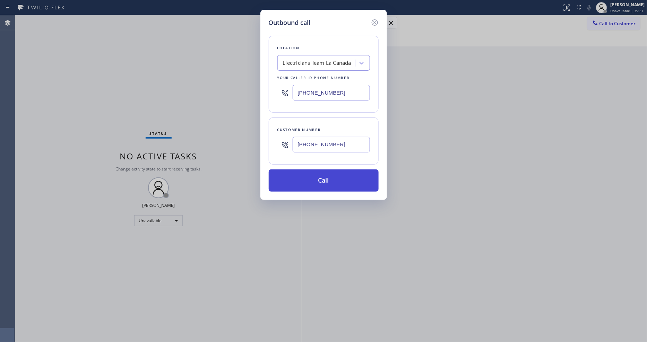
type input "[PHONE_NUMBER]"
click at [295, 183] on button "Call" at bounding box center [324, 181] width 110 height 22
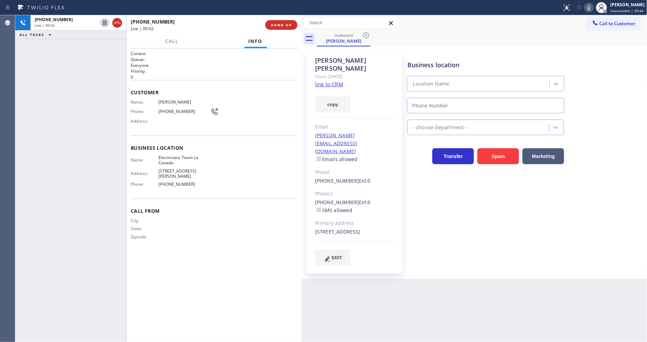
click at [593, 6] on icon at bounding box center [589, 7] width 8 height 8
type input "[PHONE_NUMBER]"
click at [593, 7] on icon at bounding box center [589, 7] width 8 height 8
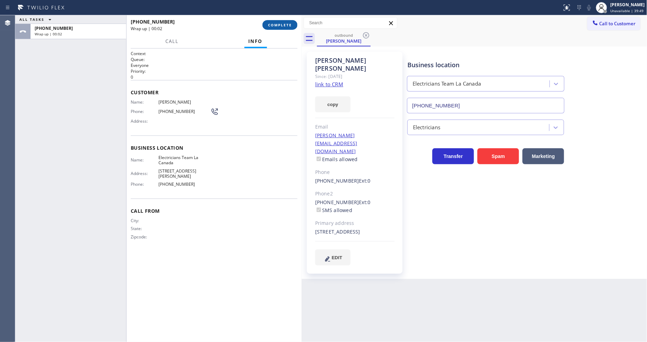
click at [277, 23] on span "COMPLETE" at bounding box center [280, 25] width 24 height 5
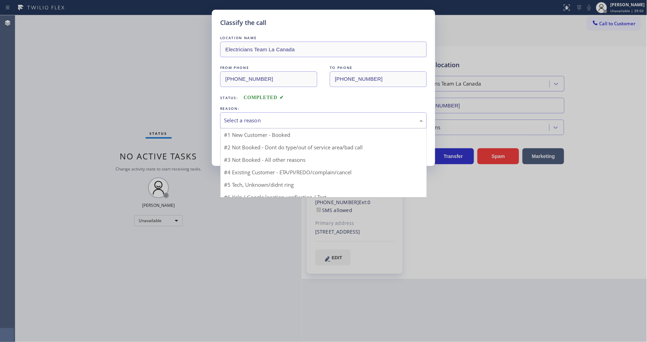
click at [240, 120] on div "Select a reason" at bounding box center [323, 121] width 199 height 8
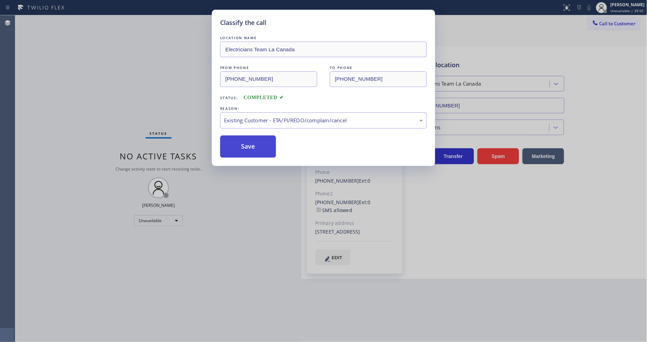
click at [245, 147] on button "Save" at bounding box center [248, 147] width 56 height 22
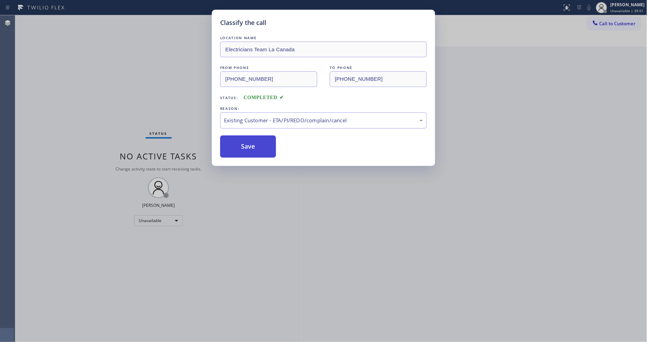
click at [245, 147] on button "Save" at bounding box center [248, 147] width 56 height 22
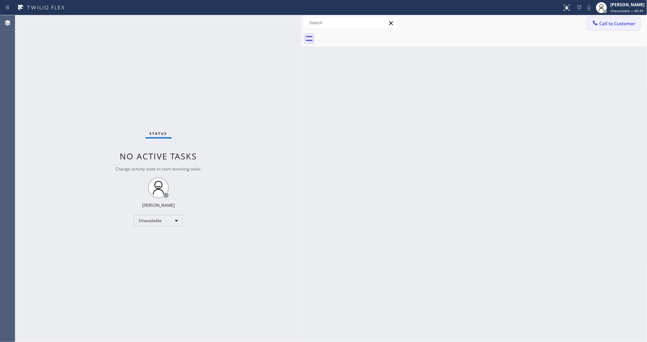
click at [604, 28] on button "Call to Customer" at bounding box center [613, 23] width 53 height 13
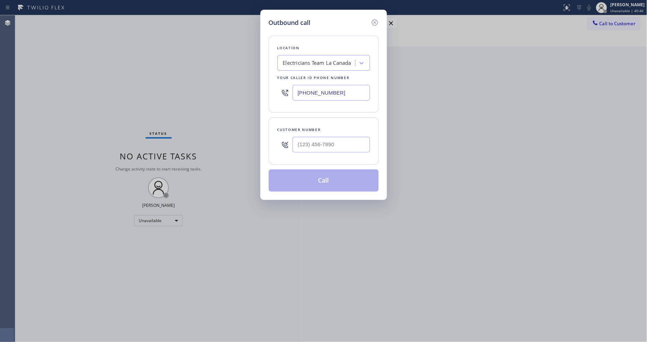
click at [293, 63] on div "Electricians Team La Canada" at bounding box center [317, 63] width 68 height 8
paste input "Thermador Repair Group Vallejo"
type input "Thermador Repair Group Vallejo"
click at [293, 77] on div "Thermador Repair Group Vallejo" at bounding box center [323, 77] width 93 height 12
type input "[PHONE_NUMBER]"
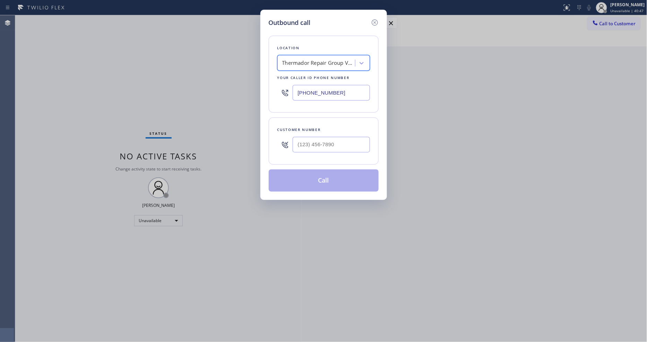
scroll to position [0, 1]
click at [318, 144] on input "(___) ___-____" at bounding box center [331, 145] width 77 height 16
paste input "650) 235-6800"
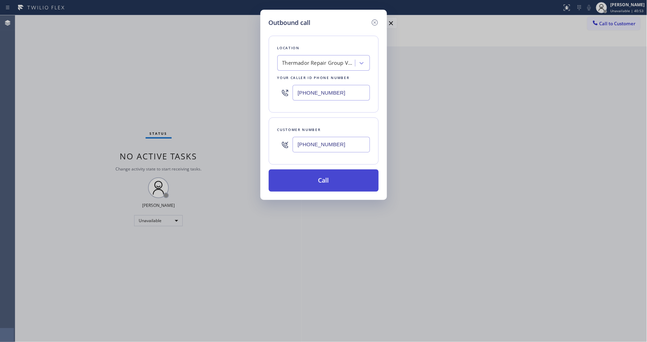
type input "[PHONE_NUMBER]"
click at [298, 179] on button "Call" at bounding box center [324, 181] width 110 height 22
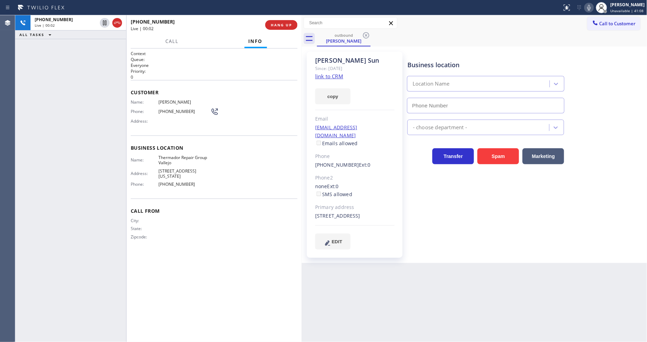
type input "[PHONE_NUMBER]"
click at [278, 23] on span "HANG UP" at bounding box center [281, 25] width 21 height 5
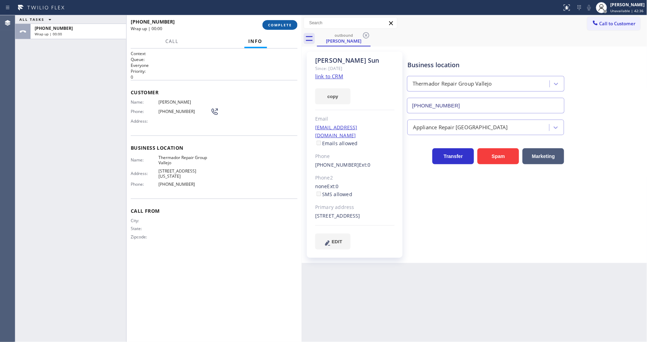
drag, startPoint x: 278, startPoint y: 22, endPoint x: 373, endPoint y: 59, distance: 101.6
click at [279, 23] on span "COMPLETE" at bounding box center [280, 25] width 24 height 5
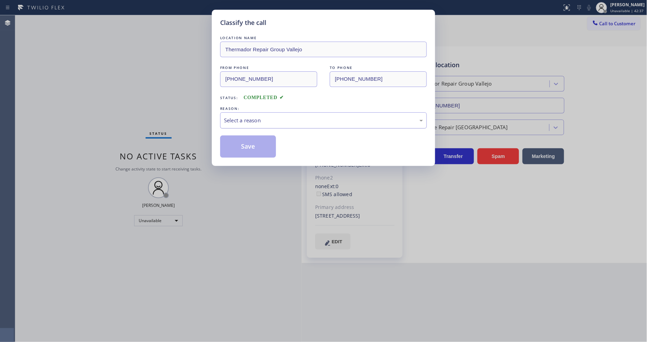
click at [262, 120] on div "Select a reason" at bounding box center [323, 121] width 199 height 8
click at [248, 145] on button "Save" at bounding box center [248, 147] width 56 height 22
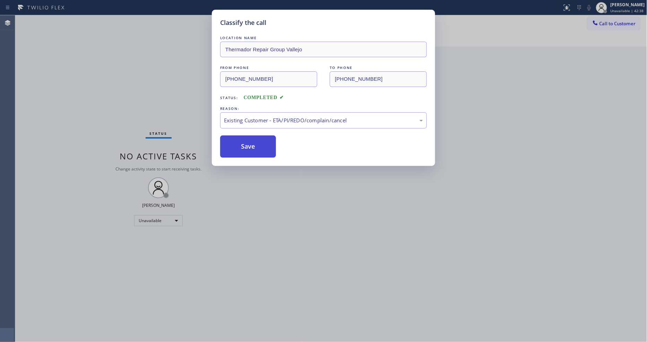
click at [248, 145] on button "Save" at bounding box center [248, 147] width 56 height 22
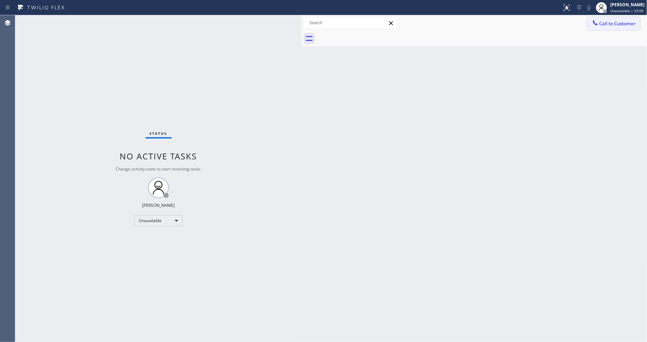
click at [609, 18] on button "Call to Customer" at bounding box center [613, 23] width 53 height 13
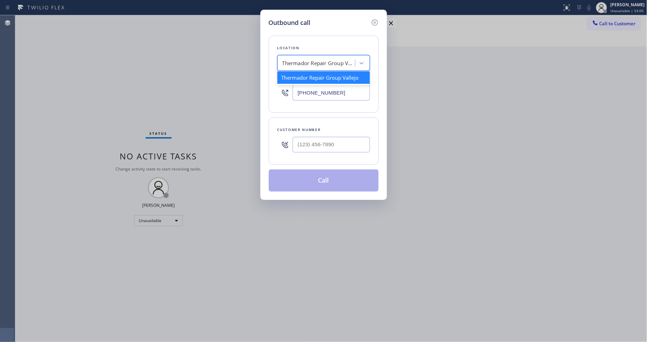
click at [307, 60] on div "Thermador Repair Group Vallejo" at bounding box center [318, 63] width 73 height 8
paste input "Costa Mesa Appliance Repair"
type input "Costa Mesa Appliance Repair"
click at [298, 78] on div "Costa Mesa Appliance Repair" at bounding box center [323, 77] width 93 height 12
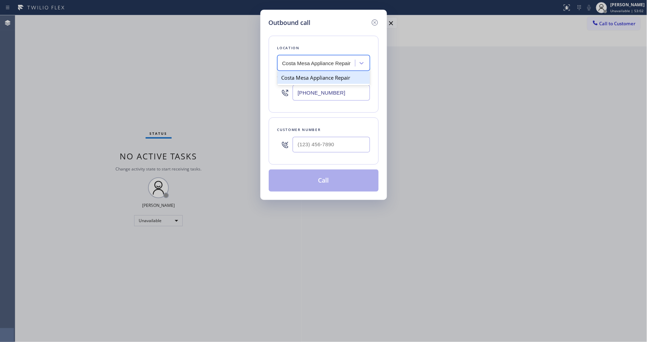
type input "[PHONE_NUMBER]"
click at [311, 143] on input "(___) ___-____" at bounding box center [331, 145] width 77 height 16
paste input "909) 268-7272"
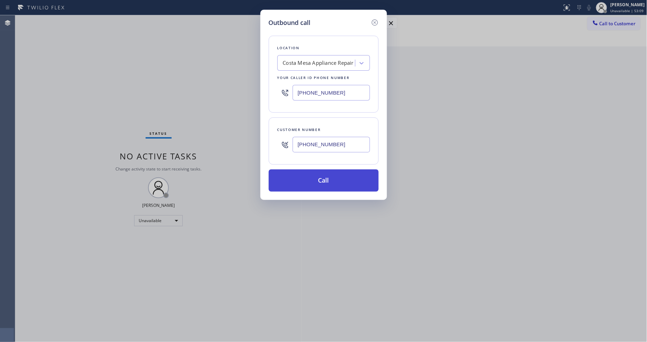
type input "[PHONE_NUMBER]"
click at [308, 177] on button "Call" at bounding box center [324, 181] width 110 height 22
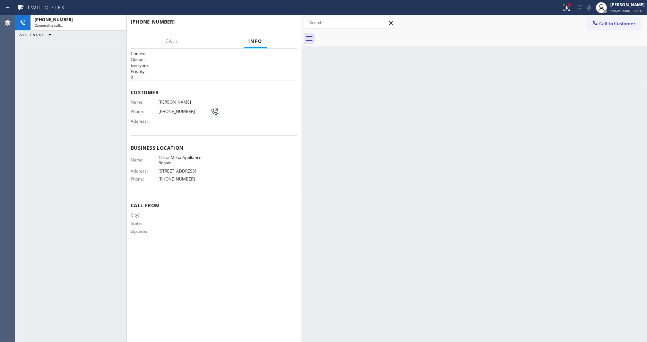
click at [217, 252] on div "Context Queue: Everyone Priority: 0 Customer Name: [PERSON_NAME] Phone: [PHONE_…" at bounding box center [214, 196] width 167 height 290
click at [458, 186] on div "Back to Dashboard Change Sender ID Customers Technicians Select a contact Outbo…" at bounding box center [475, 178] width 346 height 327
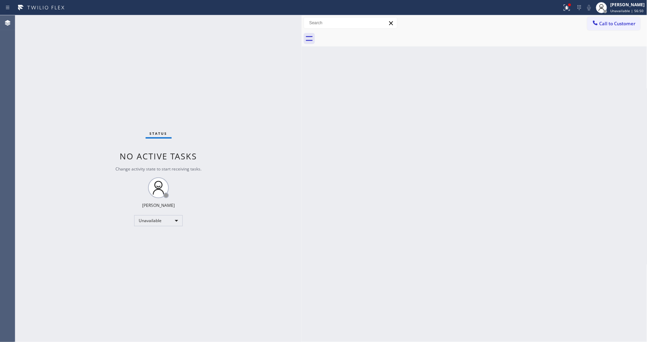
drag, startPoint x: 631, startPoint y: 23, endPoint x: 404, endPoint y: 53, distance: 229.2
click at [630, 23] on button "Call to Customer" at bounding box center [613, 23] width 53 height 13
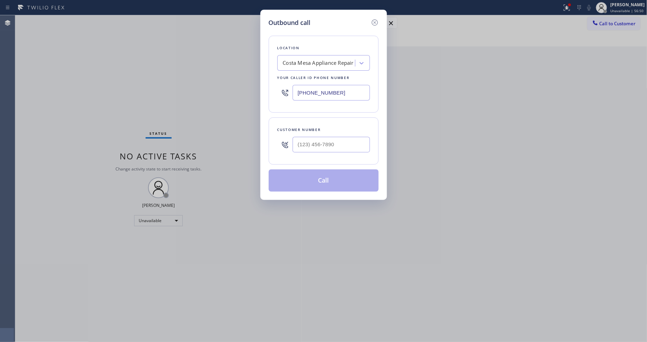
click at [308, 59] on div "Costa Mesa Appliance Repair" at bounding box center [318, 63] width 71 height 8
paste input "Corona Del Mar Viking Repair"
type input "Corona Del Mar Viking Repair"
click at [304, 74] on div "Corona Del Mar Viking Repair" at bounding box center [323, 77] width 93 height 12
type input "[PHONE_NUMBER]"
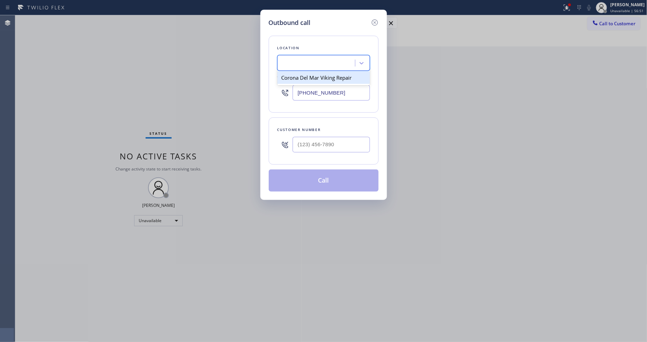
scroll to position [0, 1]
click at [313, 144] on input "(___) ___-____" at bounding box center [331, 145] width 77 height 16
paste input "619) 706-8860"
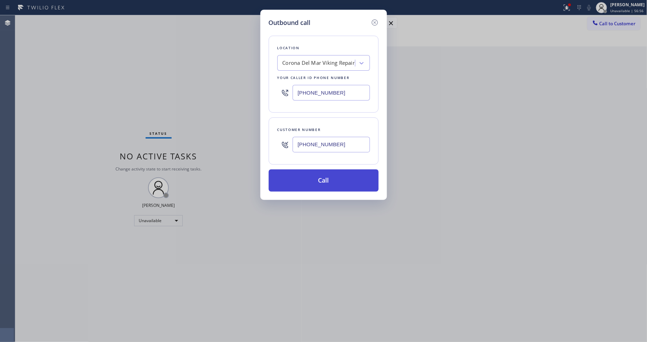
type input "[PHONE_NUMBER]"
click at [303, 175] on button "Call" at bounding box center [324, 181] width 110 height 22
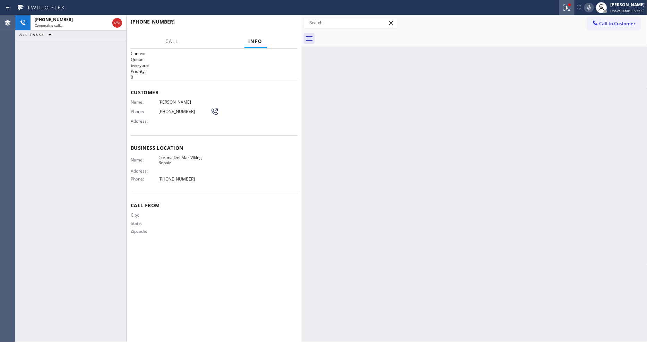
click at [568, 12] on button at bounding box center [566, 7] width 15 height 15
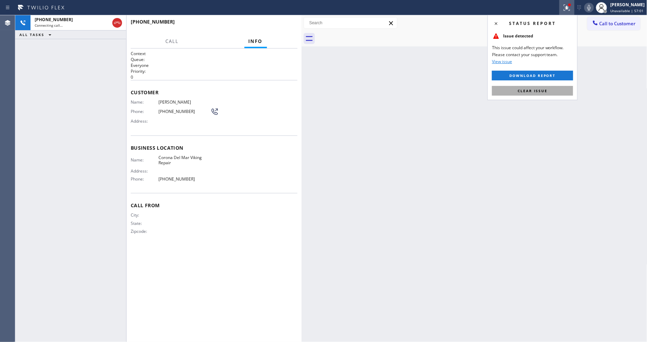
click at [538, 89] on span "Clear issue" at bounding box center [533, 90] width 30 height 5
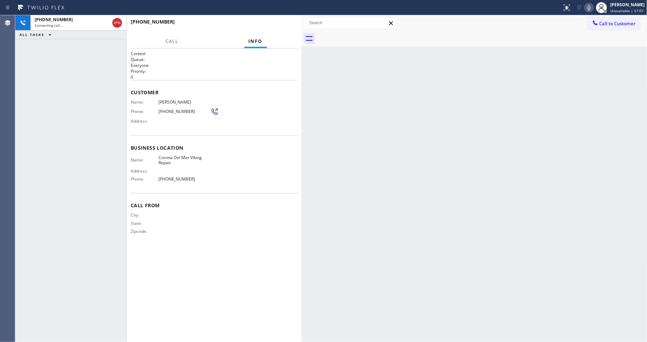
drag, startPoint x: 503, startPoint y: 192, endPoint x: 497, endPoint y: 192, distance: 5.9
click at [503, 192] on div "Back to Dashboard Change Sender ID Customers Technicians Select a contact Outbo…" at bounding box center [475, 178] width 346 height 327
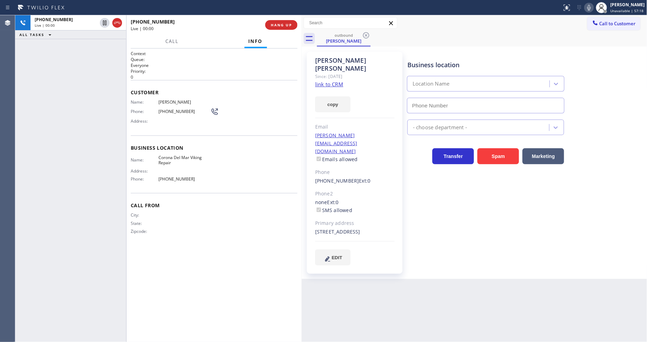
type input "[PHONE_NUMBER]"
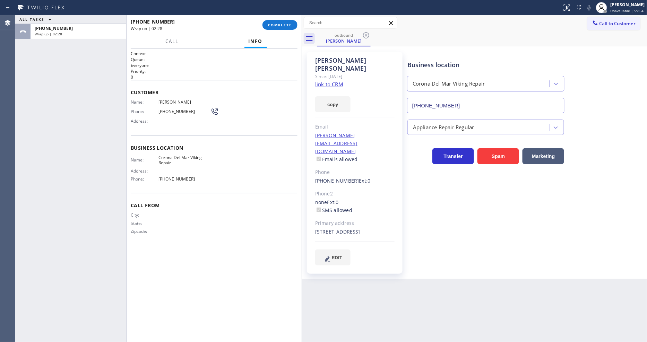
drag, startPoint x: 282, startPoint y: 26, endPoint x: 280, endPoint y: 30, distance: 5.1
click at [283, 25] on span "COMPLETE" at bounding box center [280, 25] width 24 height 5
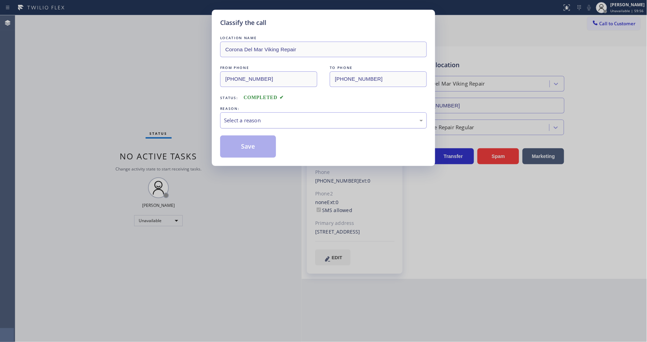
click at [265, 121] on div "Select a reason" at bounding box center [323, 121] width 199 height 8
drag, startPoint x: 250, startPoint y: 154, endPoint x: 248, endPoint y: 146, distance: 8.8
click at [248, 146] on button "Save" at bounding box center [248, 147] width 56 height 22
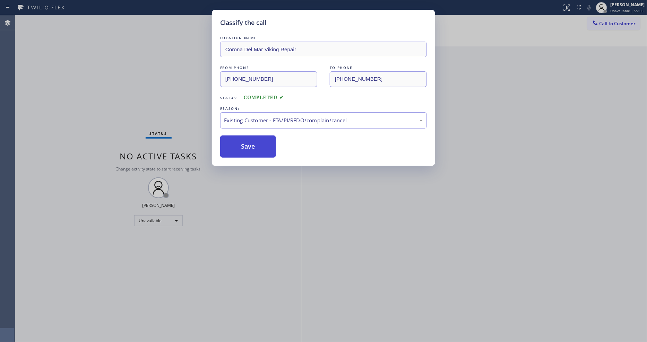
click at [248, 146] on button "Save" at bounding box center [248, 147] width 56 height 22
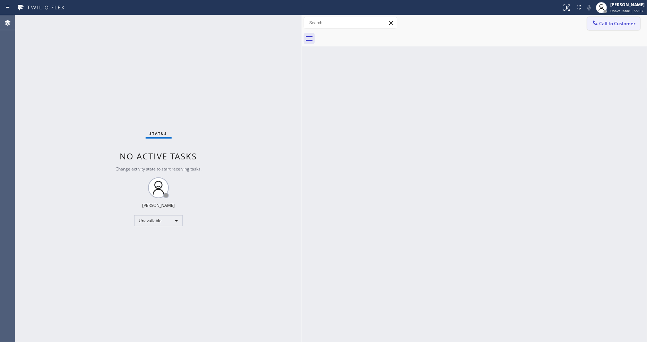
click at [611, 26] on button "Call to Customer" at bounding box center [613, 23] width 53 height 13
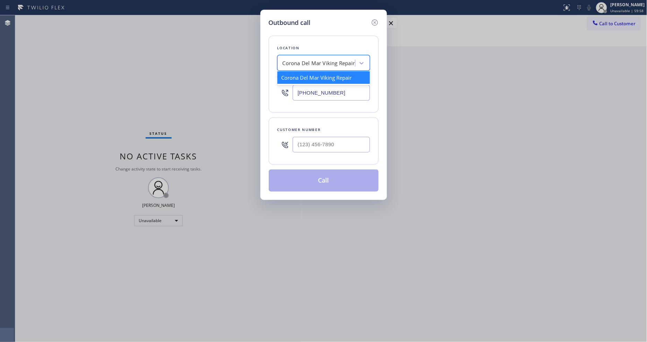
click at [325, 65] on div "Corona Del Mar Viking Repair" at bounding box center [318, 63] width 76 height 12
paste input "Malibu Appliance Repair"
type input "Malibu Appliance Repair"
click at [306, 78] on div "Malibu Appliance Repair" at bounding box center [323, 77] width 93 height 12
type input "[PHONE_NUMBER]"
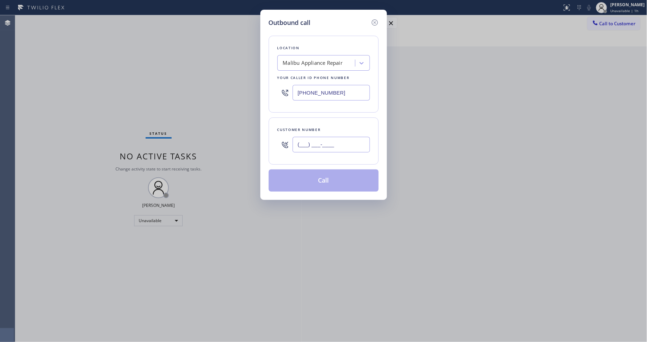
click at [323, 139] on input "(___) ___-____" at bounding box center [331, 145] width 77 height 16
paste input "225) 329-3155"
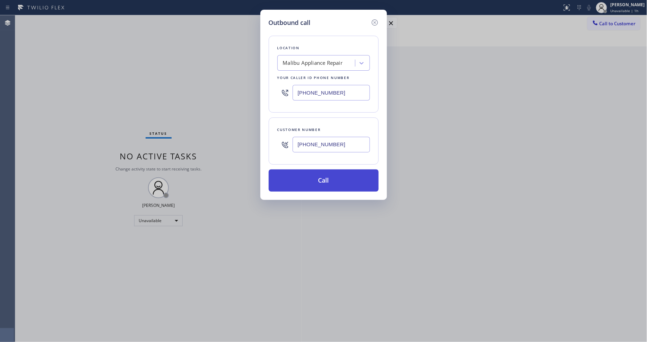
click at [323, 171] on button "Call" at bounding box center [324, 181] width 110 height 22
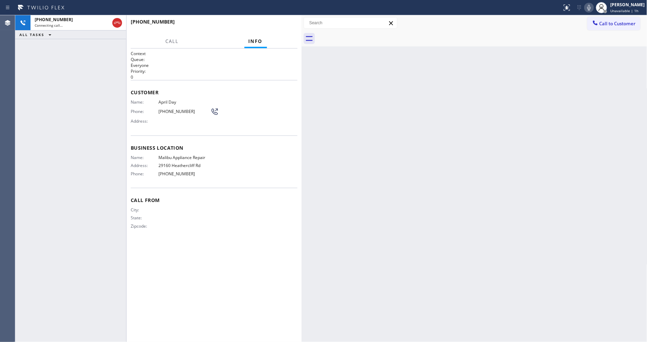
drag, startPoint x: 118, startPoint y: 23, endPoint x: 148, endPoint y: 1, distance: 37.4
click at [118, 23] on icon at bounding box center [117, 23] width 8 height 8
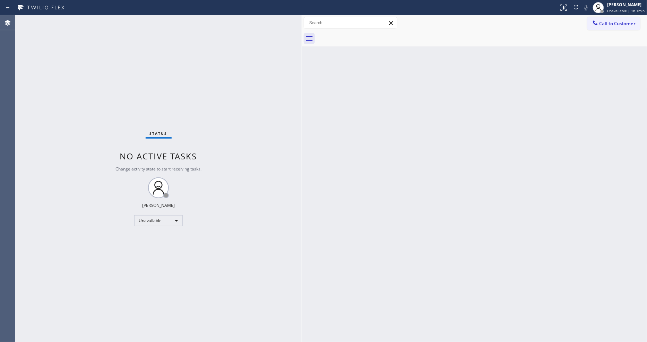
click at [629, 23] on button "Call to Customer" at bounding box center [613, 23] width 53 height 13
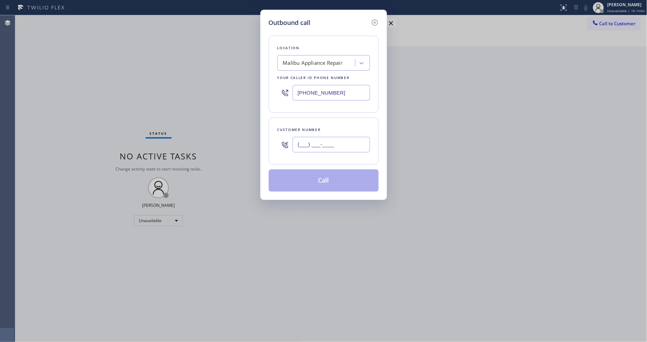
click at [332, 146] on input "(___) ___-____" at bounding box center [331, 145] width 77 height 16
paste input "225) 329-3155"
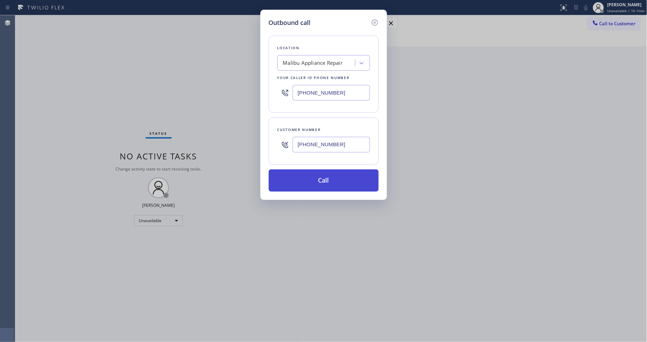
type input "[PHONE_NUMBER]"
click at [317, 178] on button "Call" at bounding box center [324, 181] width 110 height 22
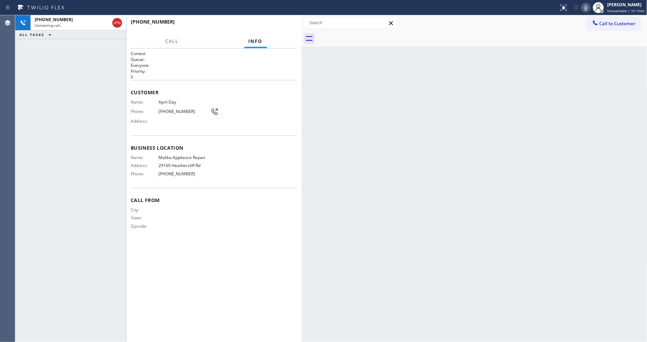
drag, startPoint x: 581, startPoint y: 136, endPoint x: 592, endPoint y: 74, distance: 63.2
click at [580, 136] on div "Back to Dashboard Change Sender ID Customers Technicians Select a contact Outbo…" at bounding box center [475, 178] width 346 height 327
click at [585, 7] on icon at bounding box center [586, 7] width 8 height 8
click at [586, 7] on icon at bounding box center [585, 8] width 3 height 6
click at [266, 169] on div "Name: Malibu Appliance Repair Address: [STREET_ADDRESS] Phone: [PHONE_NUMBER]" at bounding box center [214, 167] width 167 height 24
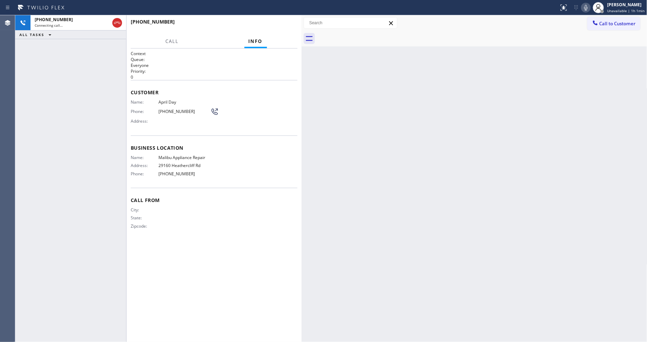
click at [494, 241] on div "Back to Dashboard Change Sender ID Customers Technicians Select a contact Outbo…" at bounding box center [475, 178] width 346 height 327
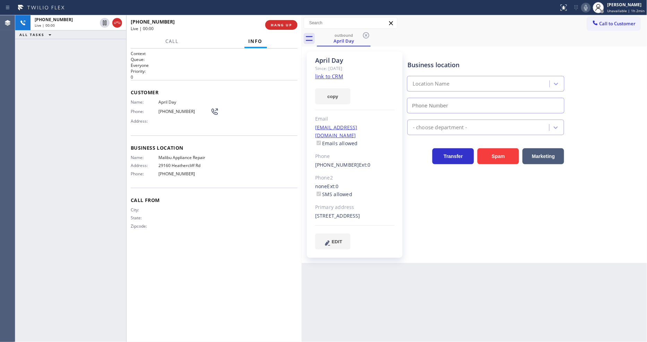
type input "[PHONE_NUMBER]"
click at [590, 9] on icon at bounding box center [586, 7] width 8 height 8
click at [587, 7] on icon at bounding box center [586, 7] width 8 height 8
click at [271, 25] on span "HANG UP" at bounding box center [281, 25] width 21 height 5
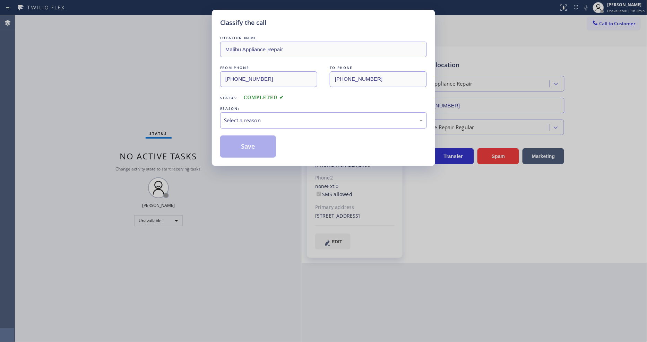
click at [249, 117] on div "Select a reason" at bounding box center [323, 121] width 199 height 8
click at [246, 147] on button "Save" at bounding box center [248, 147] width 56 height 22
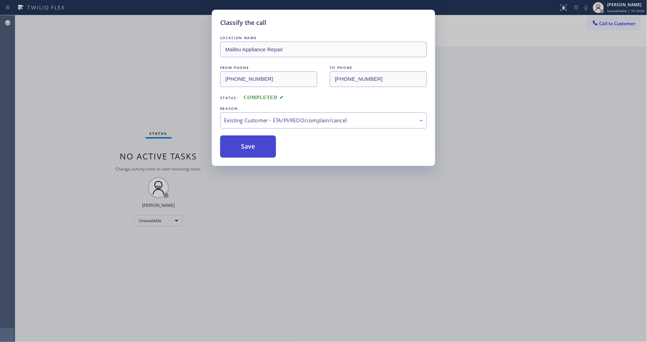
click at [246, 147] on button "Save" at bounding box center [248, 147] width 56 height 22
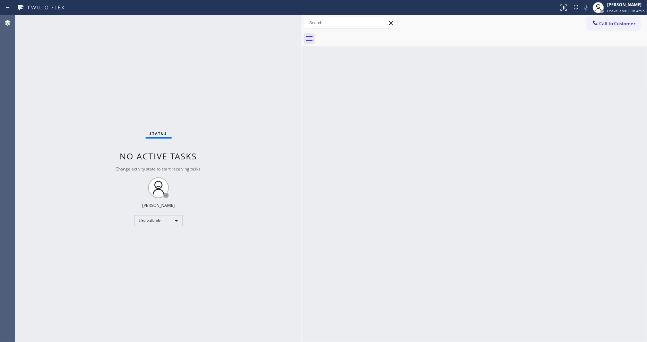
click at [596, 25] on icon at bounding box center [595, 22] width 7 height 7
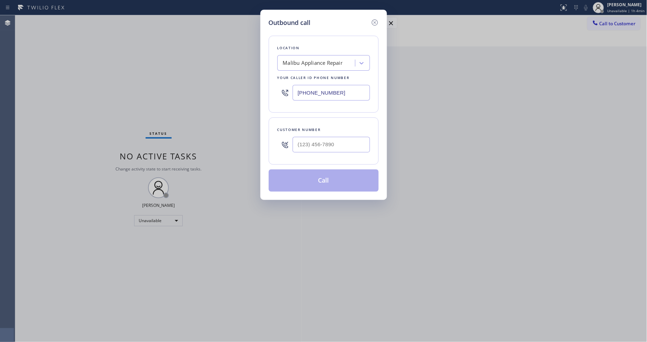
click at [297, 65] on div "Malibu Appliance Repair" at bounding box center [318, 63] width 76 height 12
paste input "Thermador Repair Group [GEOGRAPHIC_DATA]"
type input "Thermador Repair Group [GEOGRAPHIC_DATA]"
click at [298, 75] on div "Thermador Repair Group [GEOGRAPHIC_DATA]" at bounding box center [323, 80] width 93 height 19
type input "[PHONE_NUMBER]"
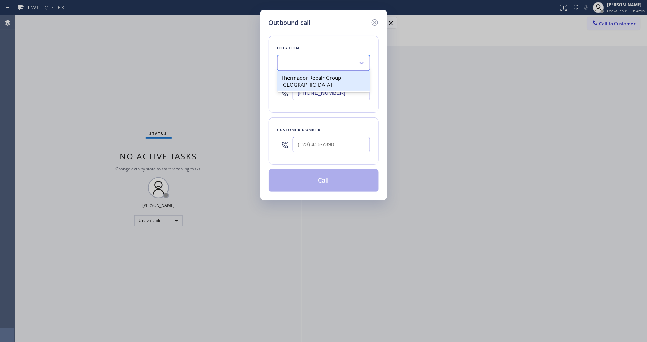
scroll to position [0, 1]
click at [307, 139] on input "(___) ___-____" at bounding box center [331, 145] width 77 height 16
paste input "415) 298-2095"
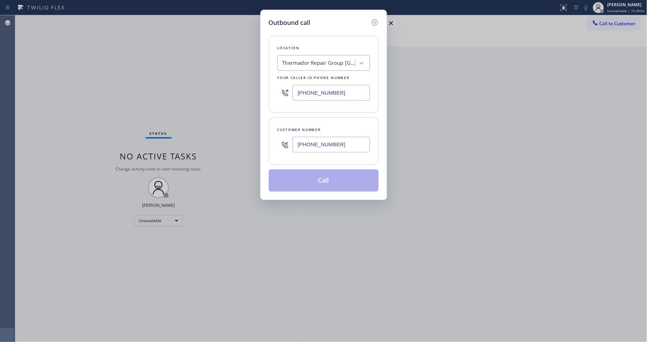
type input "[PHONE_NUMBER]"
click at [304, 180] on button "Call" at bounding box center [324, 181] width 110 height 22
click at [504, 113] on div "Outbound call Location Thermador Repair Group [GEOGRAPHIC_DATA] Your caller id …" at bounding box center [323, 171] width 647 height 342
drag, startPoint x: 332, startPoint y: 176, endPoint x: 399, endPoint y: 29, distance: 160.9
click at [332, 176] on button "Call" at bounding box center [324, 181] width 110 height 22
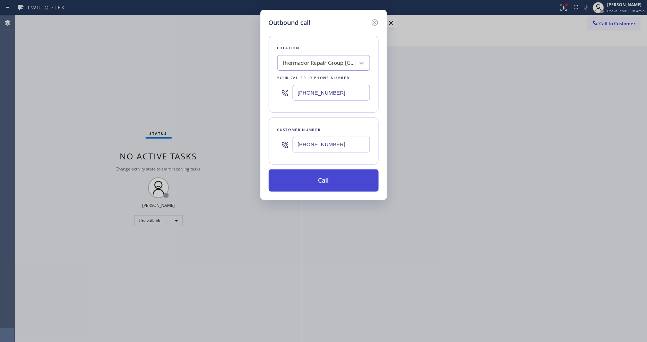
click at [330, 184] on button "Call" at bounding box center [324, 181] width 110 height 22
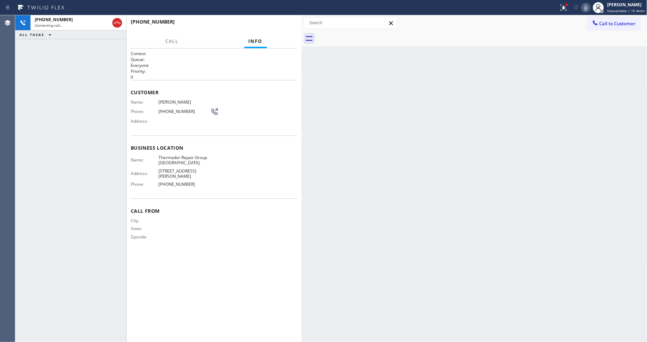
click at [218, 218] on div "City: State: Zipcode:" at bounding box center [214, 230] width 167 height 24
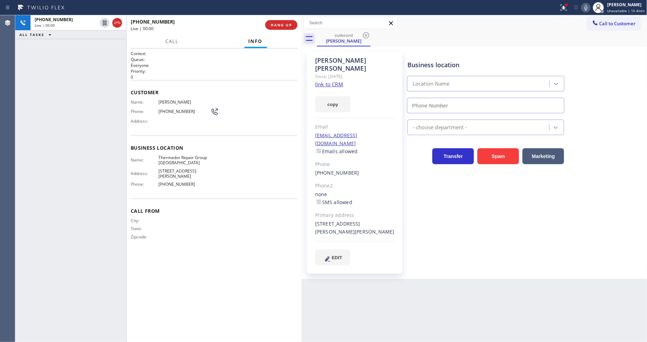
type input "[PHONE_NUMBER]"
click at [275, 26] on span "HANG UP" at bounding box center [281, 25] width 21 height 5
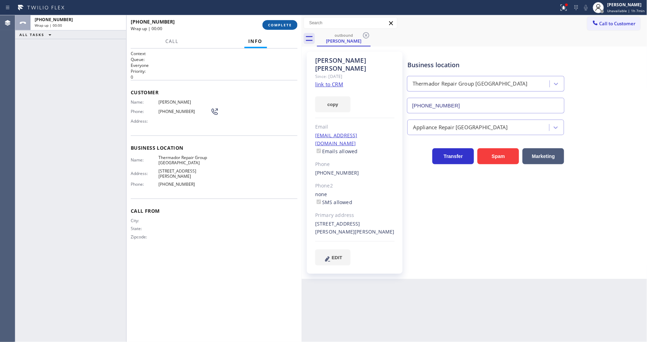
click at [275, 26] on span "COMPLETE" at bounding box center [280, 25] width 24 height 5
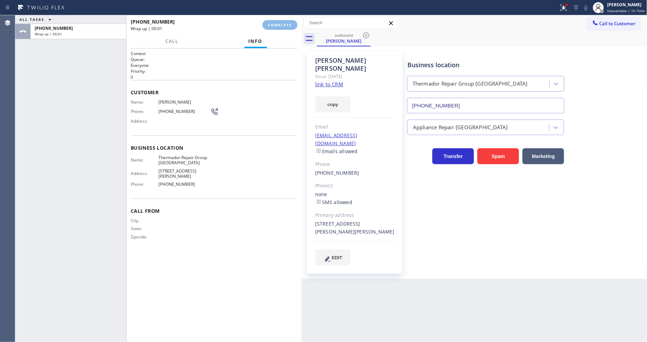
click at [240, 119] on div "Name: [PERSON_NAME] Phone: [PHONE_NUMBER] Address:" at bounding box center [214, 113] width 167 height 27
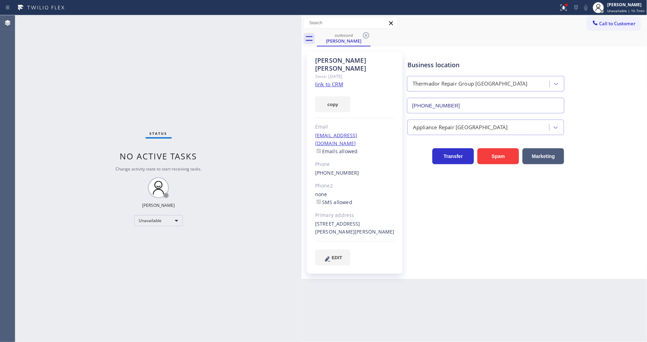
click at [240, 119] on div "Status No active tasks Change activity state to start receiving tasks. [PERSON_…" at bounding box center [158, 178] width 286 height 327
click at [362, 35] on icon at bounding box center [366, 35] width 8 height 8
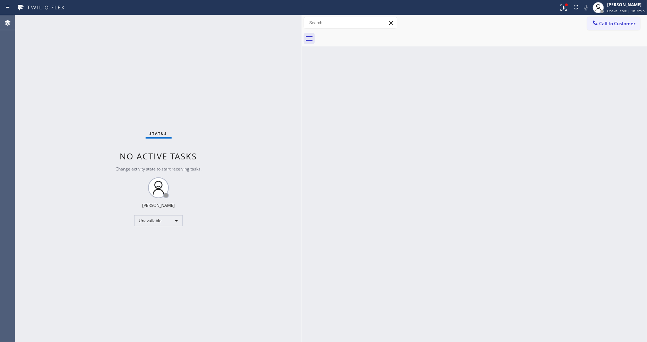
click at [364, 37] on div at bounding box center [482, 39] width 331 height 16
click at [615, 23] on span "Call to Customer" at bounding box center [618, 23] width 36 height 6
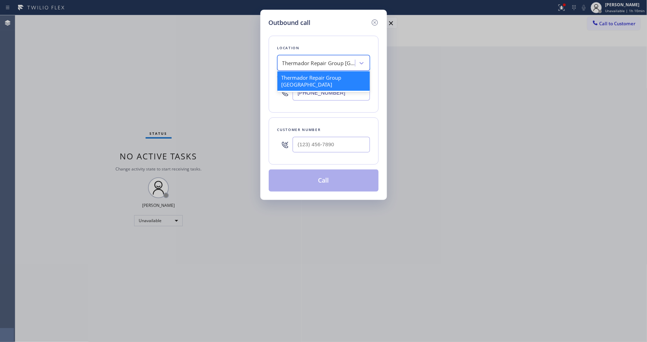
click at [308, 63] on div "Thermador Repair Group [GEOGRAPHIC_DATA]" at bounding box center [318, 63] width 73 height 8
paste input "5 Star Appliance Repair"
type input "5 Star Appliance Repair"
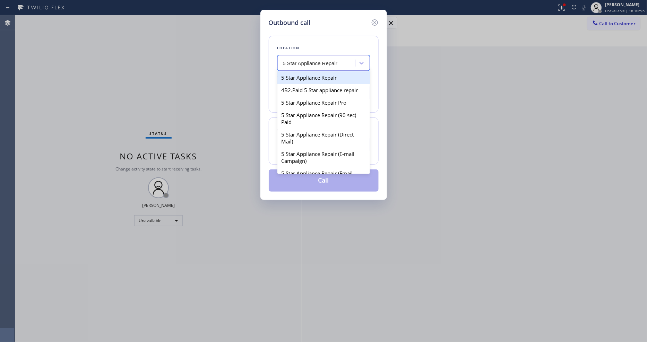
click at [306, 75] on div "5 Star Appliance Repair" at bounding box center [323, 77] width 93 height 12
type input "[PHONE_NUMBER]"
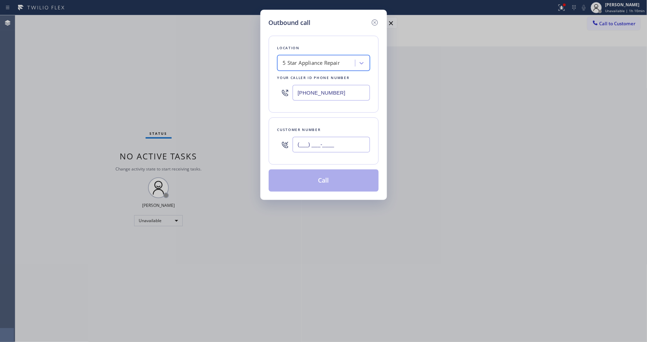
click at [311, 147] on input "(___) ___-____" at bounding box center [331, 145] width 77 height 16
paste input "818) 484-1954"
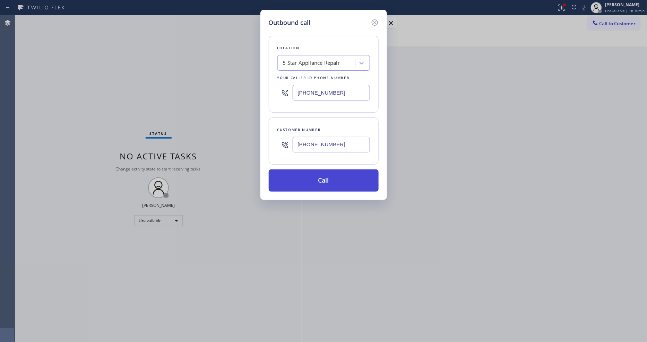
type input "[PHONE_NUMBER]"
click at [308, 185] on button "Call" at bounding box center [324, 181] width 110 height 22
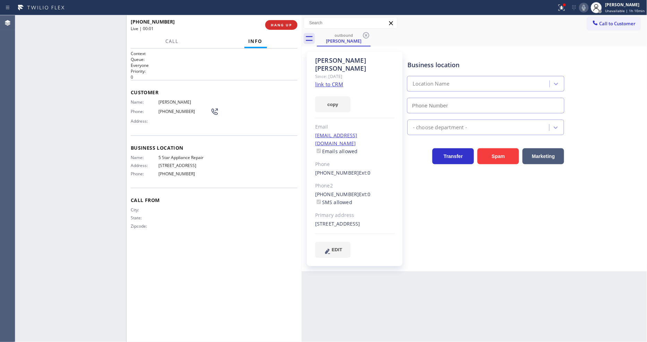
type input "[PHONE_NUMBER]"
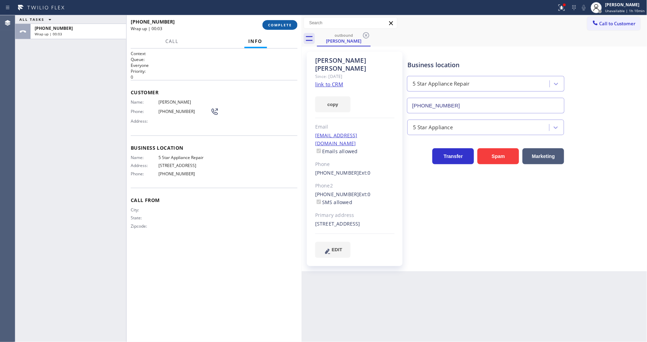
click at [282, 28] on button "COMPLETE" at bounding box center [280, 25] width 35 height 10
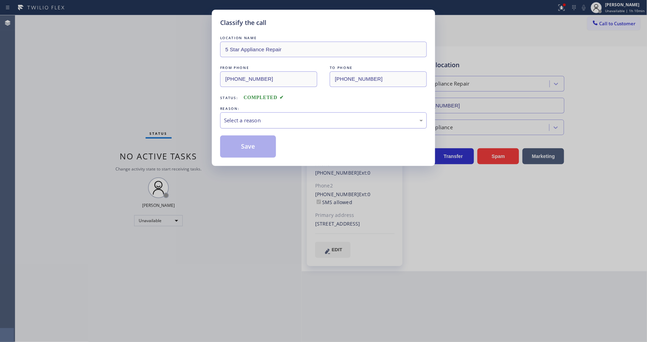
click at [258, 117] on div "Select a reason" at bounding box center [323, 121] width 199 height 8
click at [256, 144] on button "Save" at bounding box center [248, 147] width 56 height 22
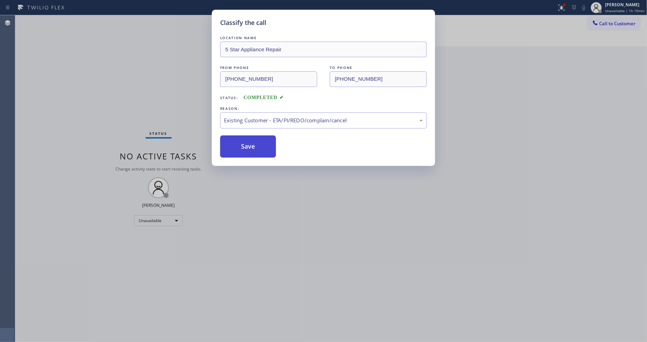
click at [256, 144] on button "Save" at bounding box center [248, 147] width 56 height 22
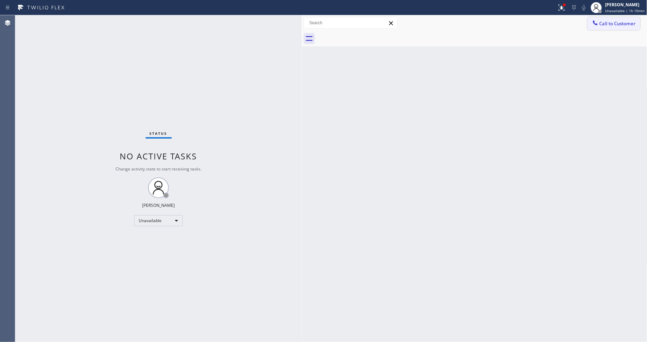
click at [604, 27] on button "Call to Customer" at bounding box center [613, 23] width 53 height 13
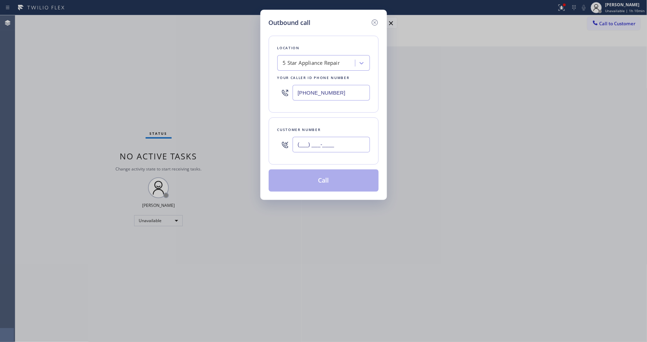
click at [323, 145] on input "(___) ___-____" at bounding box center [331, 145] width 77 height 16
paste input "818) 484-1954"
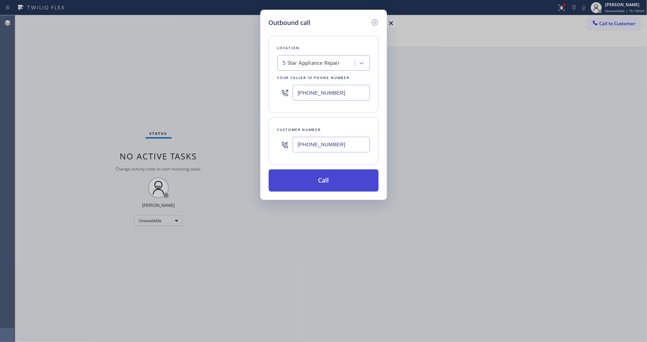
type input "[PHONE_NUMBER]"
click at [311, 174] on button "Call" at bounding box center [324, 181] width 110 height 22
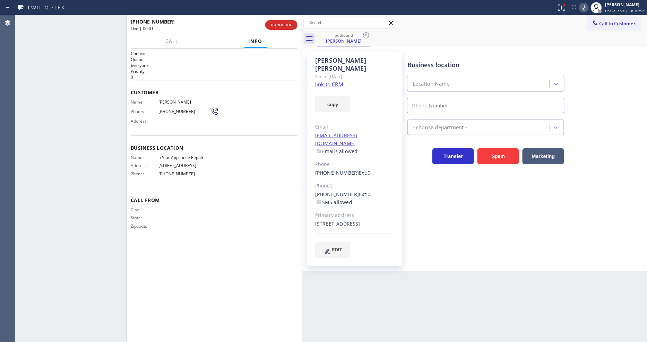
type input "[PHONE_NUMBER]"
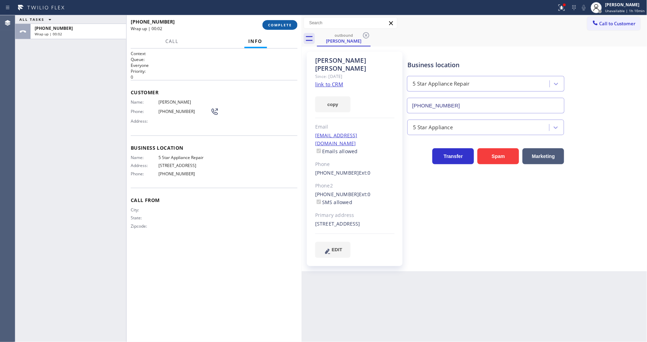
click at [278, 24] on span "COMPLETE" at bounding box center [280, 25] width 24 height 5
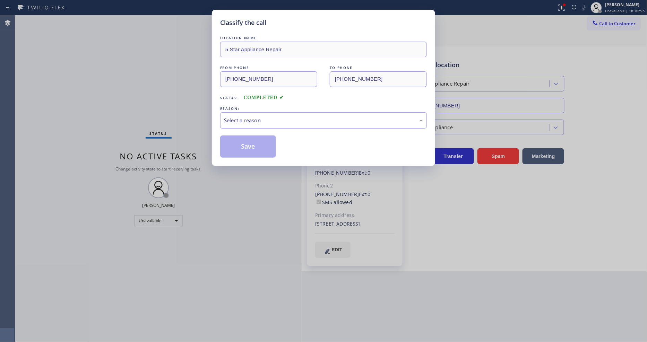
drag, startPoint x: 272, startPoint y: 114, endPoint x: 269, endPoint y: 122, distance: 9.0
click at [272, 117] on div "Select a reason" at bounding box center [323, 121] width 199 height 8
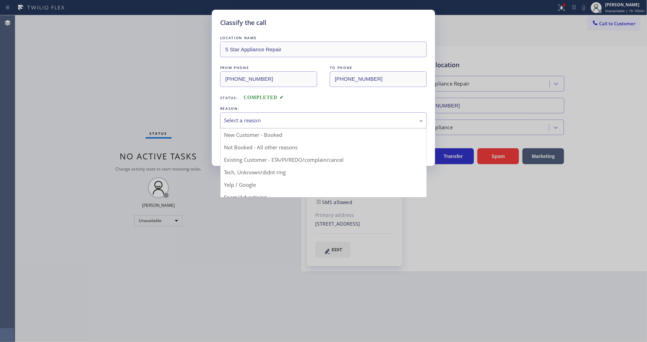
drag, startPoint x: 262, startPoint y: 158, endPoint x: 258, endPoint y: 143, distance: 15.8
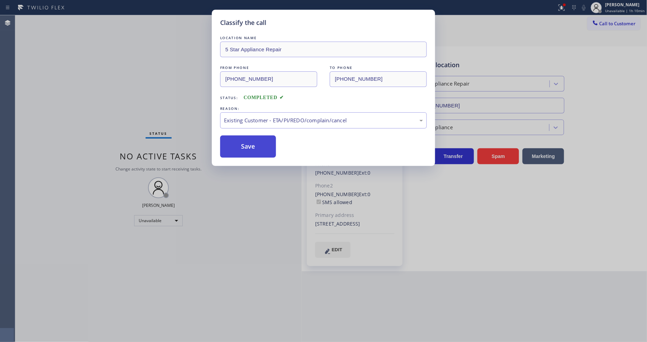
click at [258, 143] on button "Save" at bounding box center [248, 147] width 56 height 22
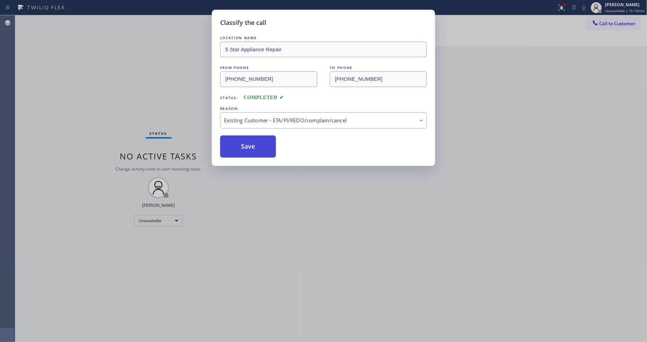
click at [258, 143] on button "Save" at bounding box center [248, 147] width 56 height 22
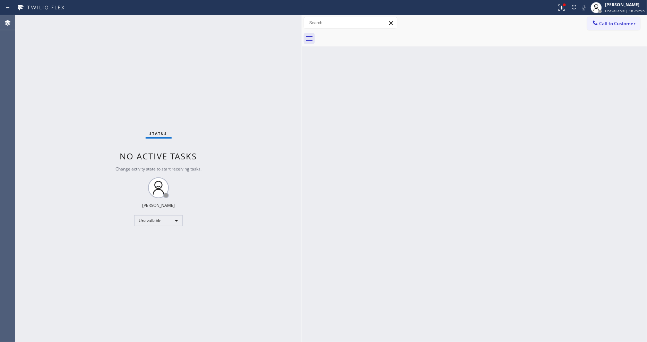
click at [430, 206] on div "Back to Dashboard Change Sender ID Customers Technicians Select a contact Outbo…" at bounding box center [475, 178] width 346 height 327
click at [375, 200] on div "Back to Dashboard Change Sender ID Customers Technicians Select a contact Outbo…" at bounding box center [475, 178] width 346 height 327
click at [617, 10] on span "Unavailable | 1h 34min" at bounding box center [626, 10] width 40 height 5
click at [602, 26] on button "Offline" at bounding box center [612, 27] width 69 height 9
click at [615, 12] on span "Unavailable | 1h 34min" at bounding box center [626, 10] width 40 height 5
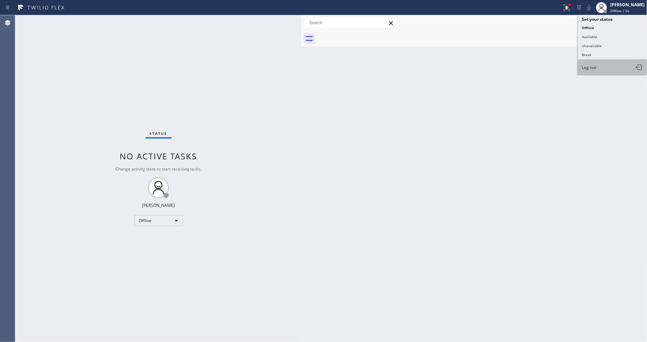
click at [601, 71] on button "Log out" at bounding box center [612, 67] width 69 height 15
